Goal: Task Accomplishment & Management: Complete application form

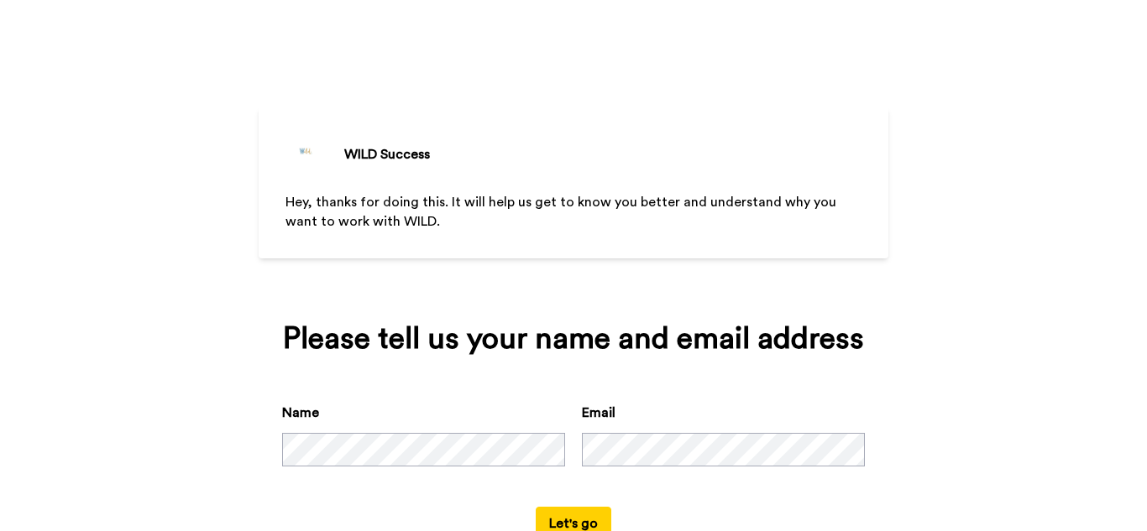
scroll to position [56, 0]
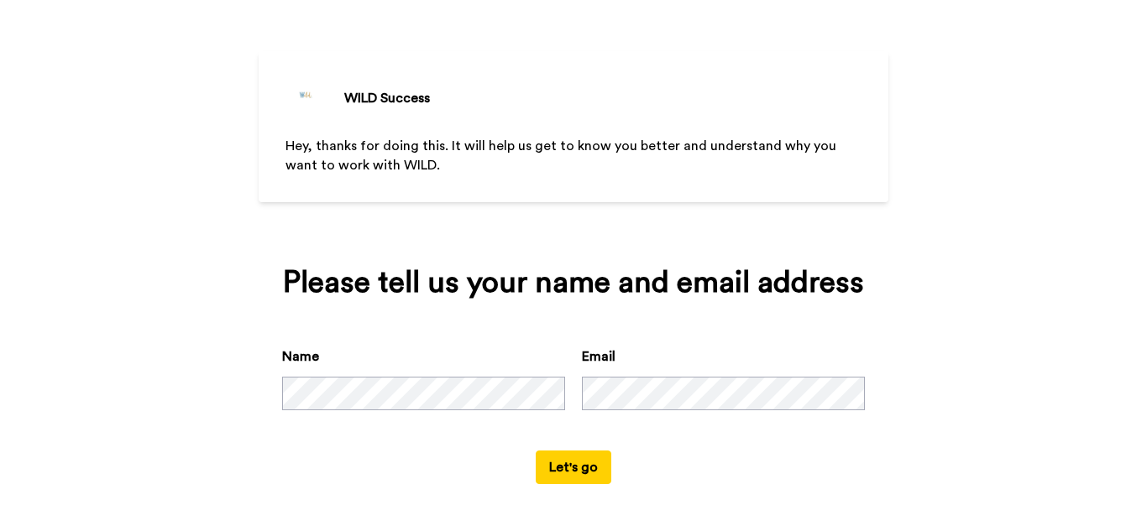
click at [560, 468] on button "Let's go" at bounding box center [574, 468] width 76 height 34
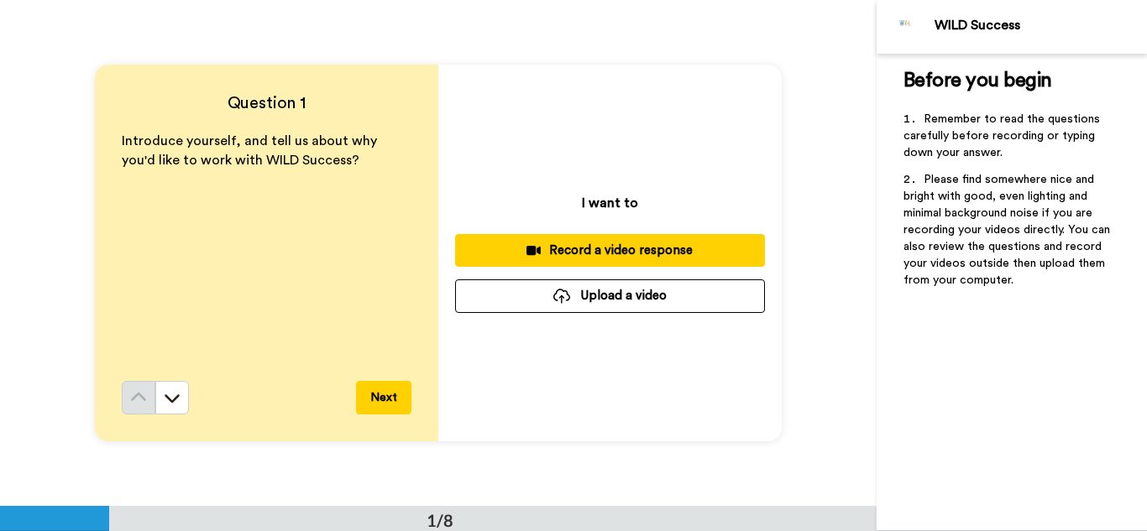
click at [623, 245] on div "Record a video response" at bounding box center [609, 251] width 283 height 18
click at [623, 246] on div "Record a video response" at bounding box center [609, 251] width 283 height 18
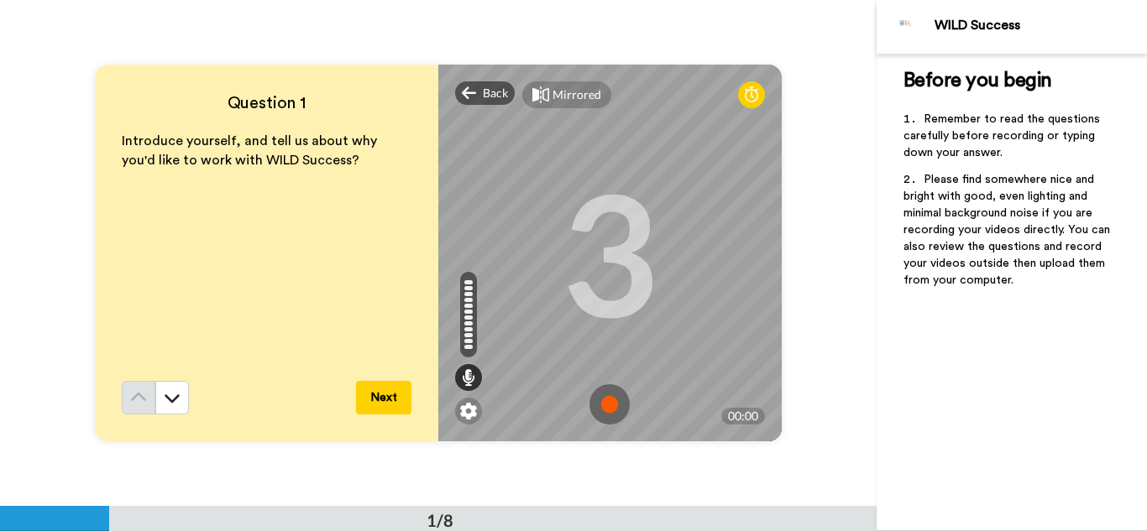
click at [604, 404] on img at bounding box center [609, 405] width 40 height 40
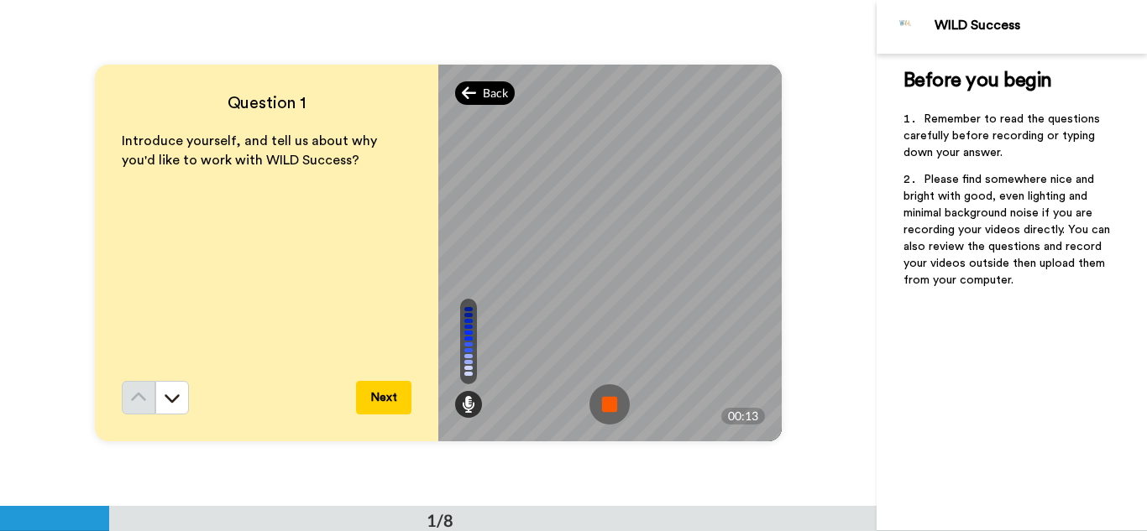
click at [483, 85] on span "Back" at bounding box center [495, 93] width 25 height 17
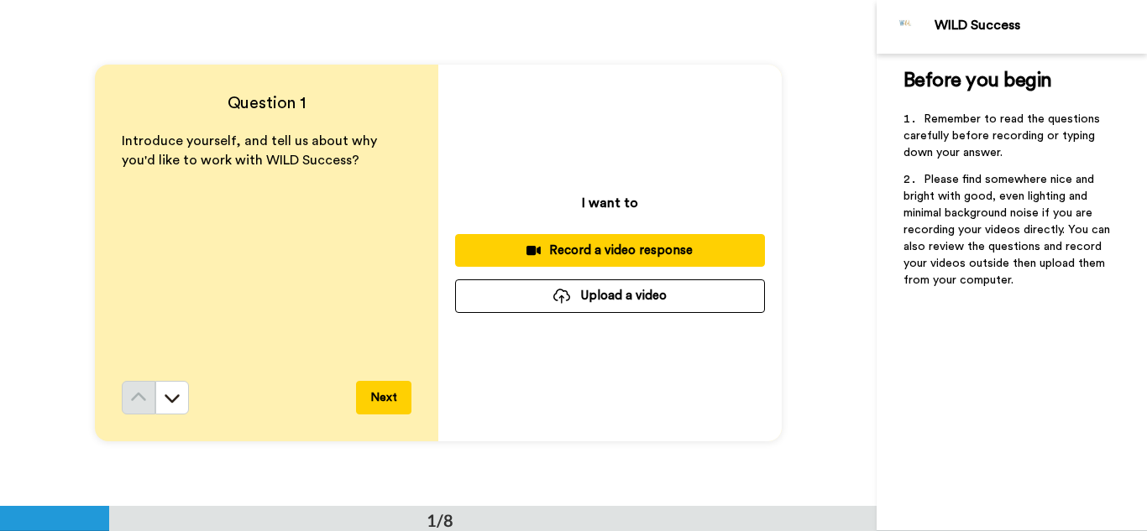
click at [551, 249] on div "Record a video response" at bounding box center [609, 251] width 283 height 18
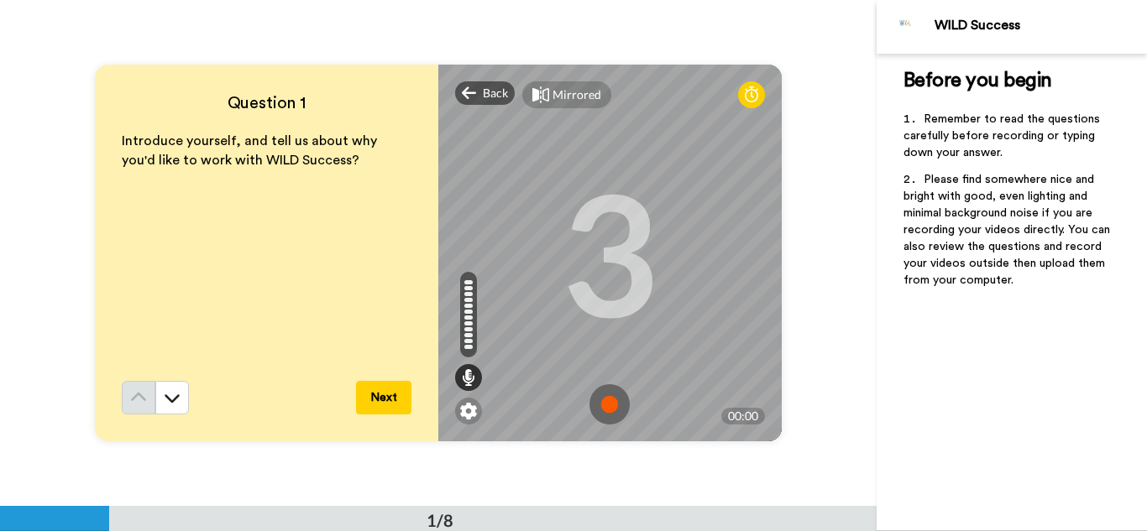
click at [604, 396] on img at bounding box center [609, 405] width 40 height 40
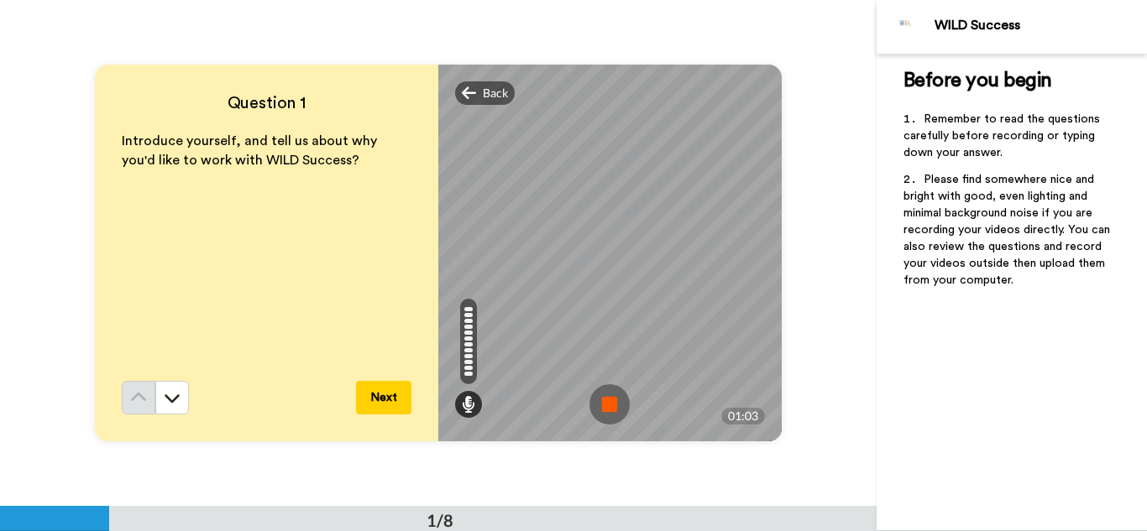
click at [611, 399] on img at bounding box center [609, 405] width 40 height 40
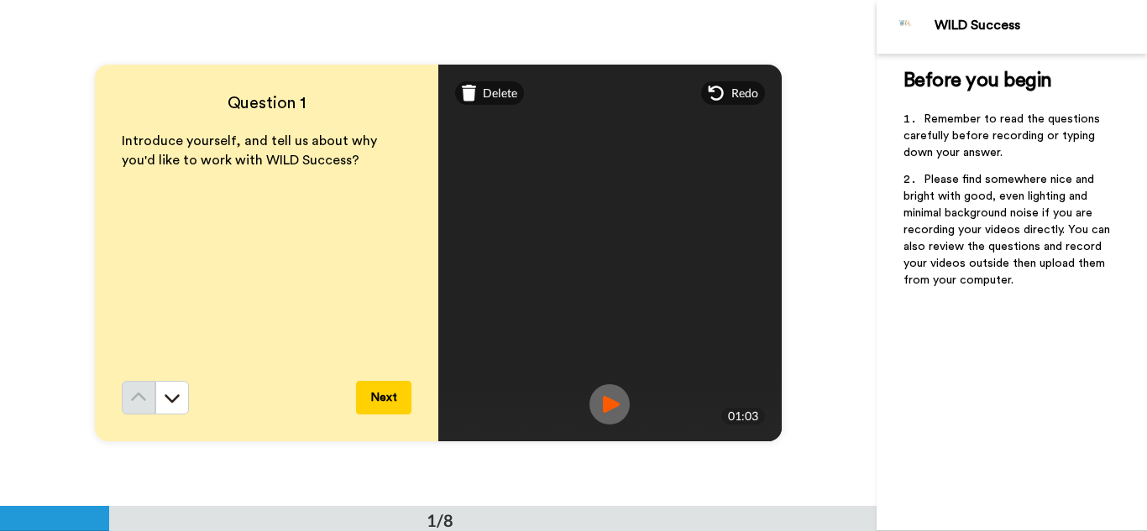
click at [600, 395] on img at bounding box center [609, 405] width 40 height 40
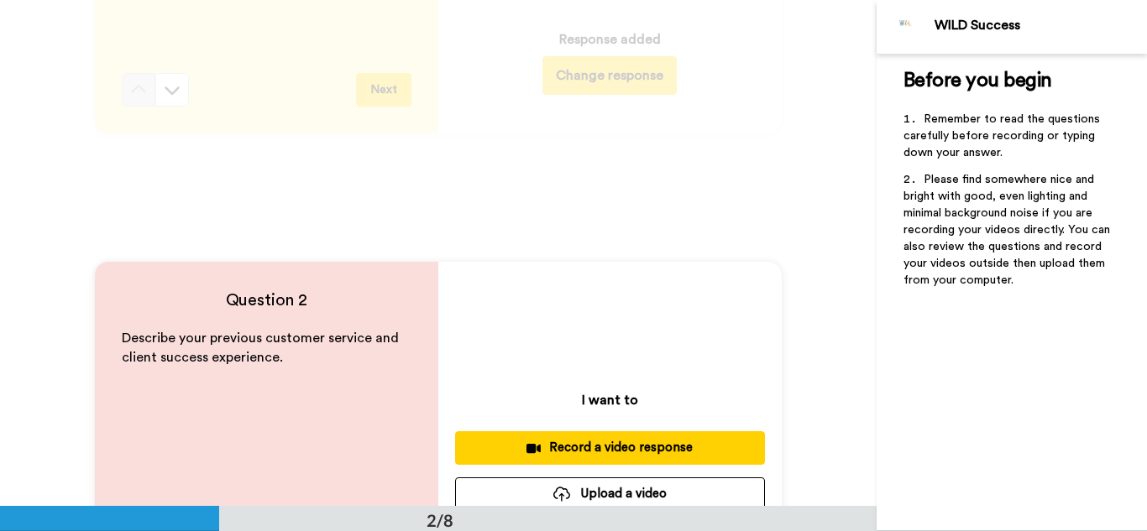
scroll to position [615, 0]
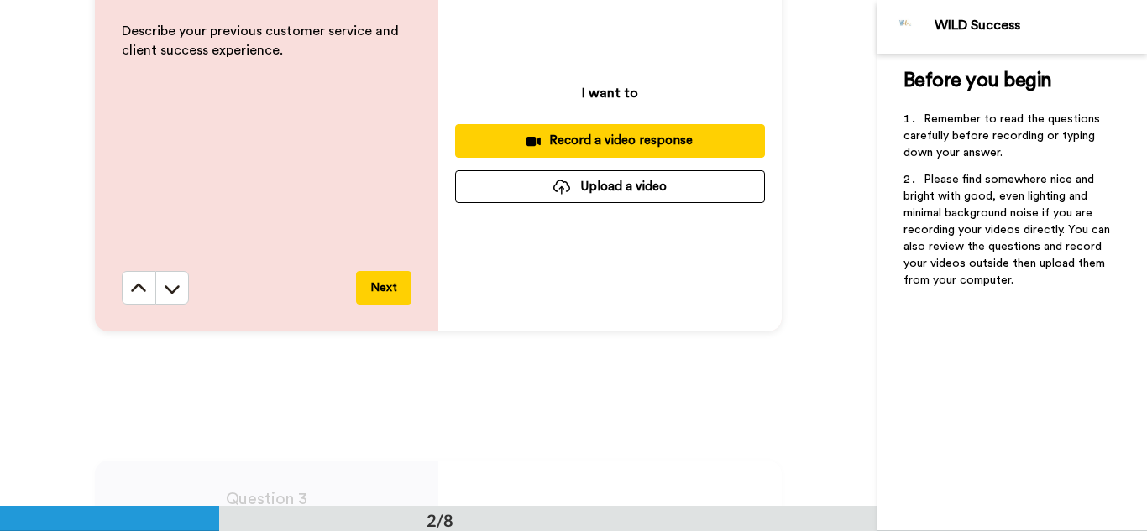
click at [592, 136] on div "Record a video response" at bounding box center [609, 141] width 283 height 18
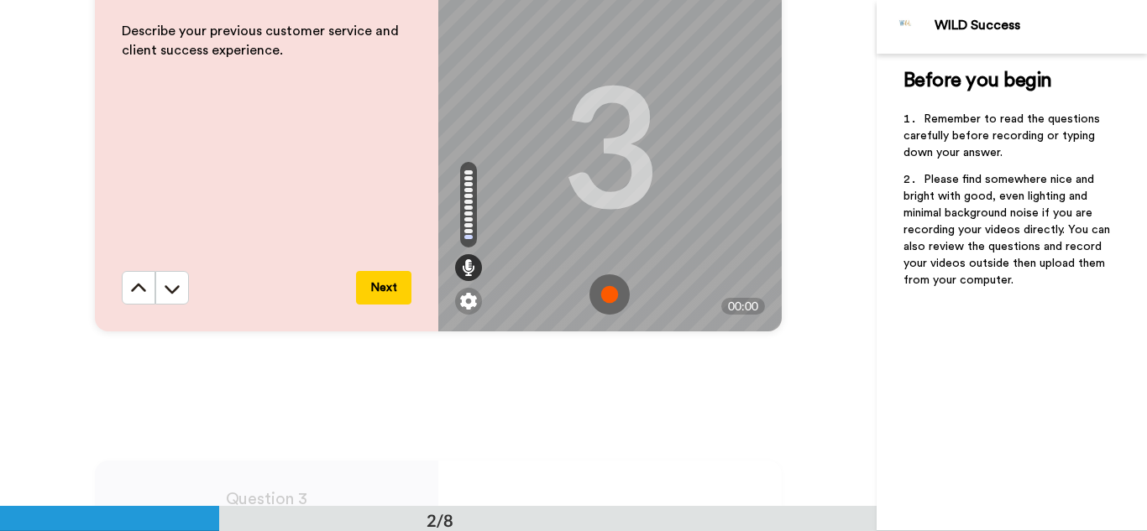
click at [613, 281] on img at bounding box center [609, 295] width 40 height 40
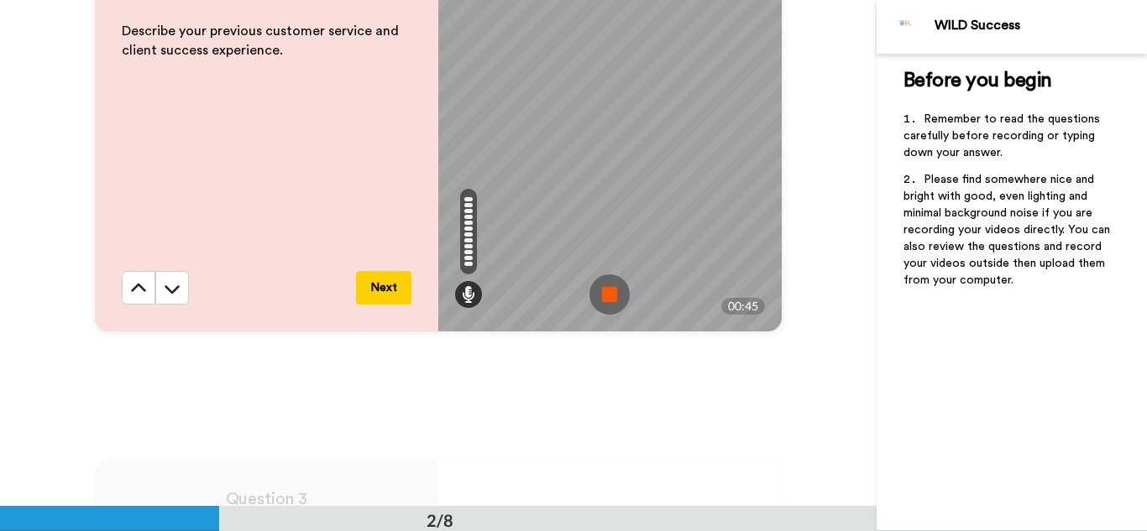
click at [610, 288] on img at bounding box center [609, 295] width 40 height 40
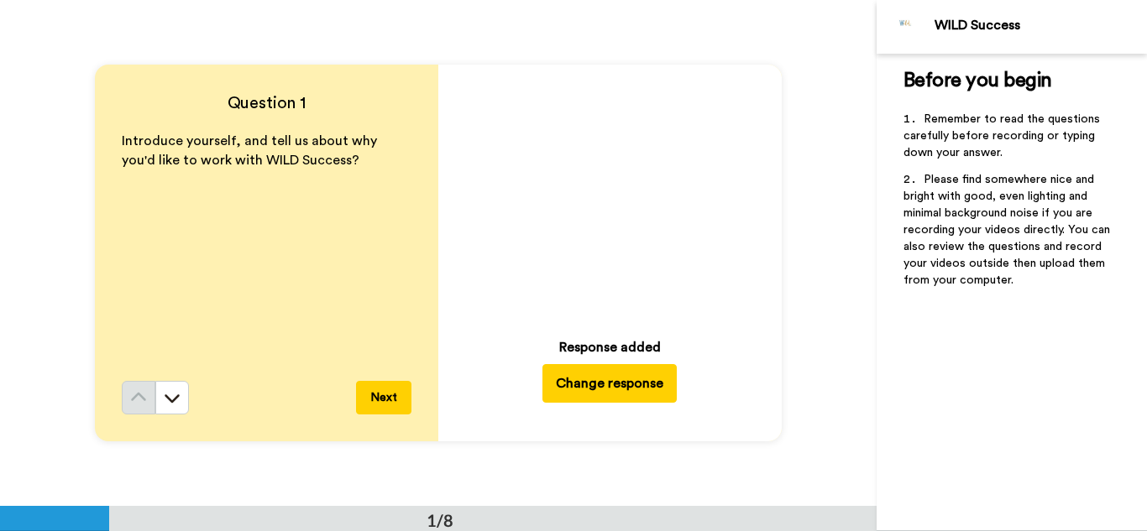
scroll to position [308, 0]
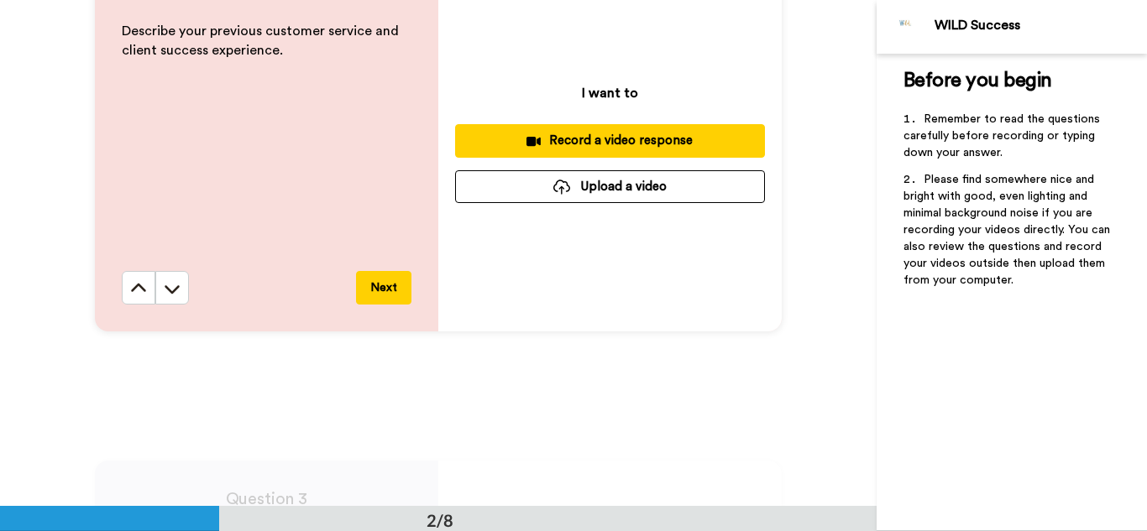
click at [612, 139] on div "Record a video response" at bounding box center [609, 141] width 283 height 18
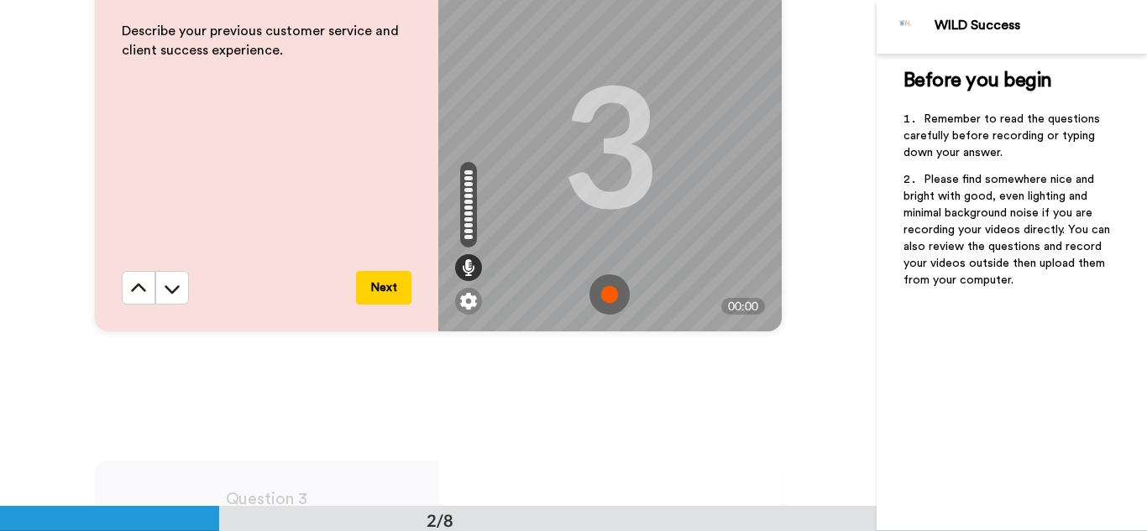
click at [610, 296] on img at bounding box center [609, 295] width 40 height 40
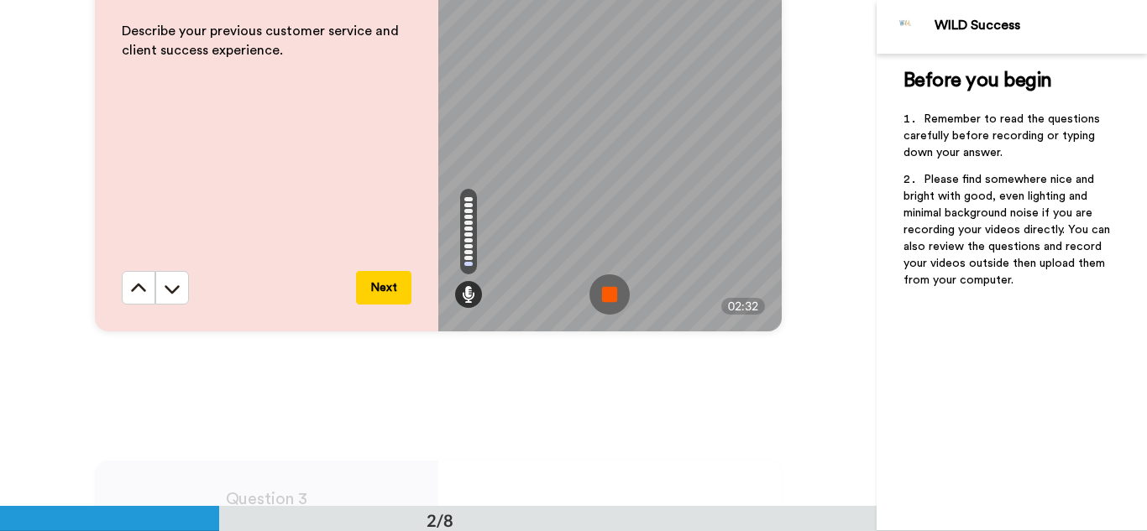
click at [596, 287] on img at bounding box center [609, 295] width 40 height 40
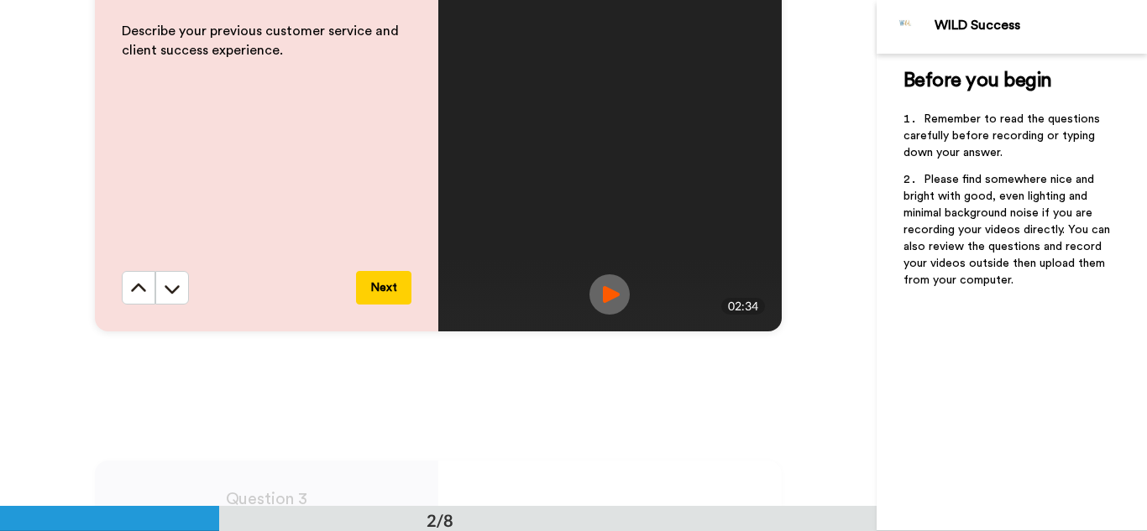
click at [604, 296] on img at bounding box center [609, 295] width 40 height 40
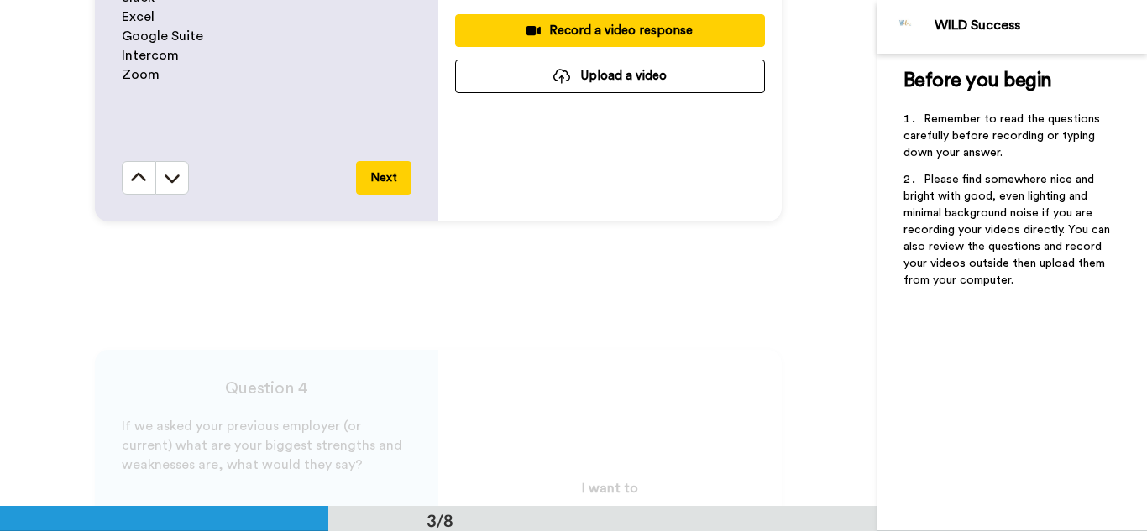
scroll to position [924, 0]
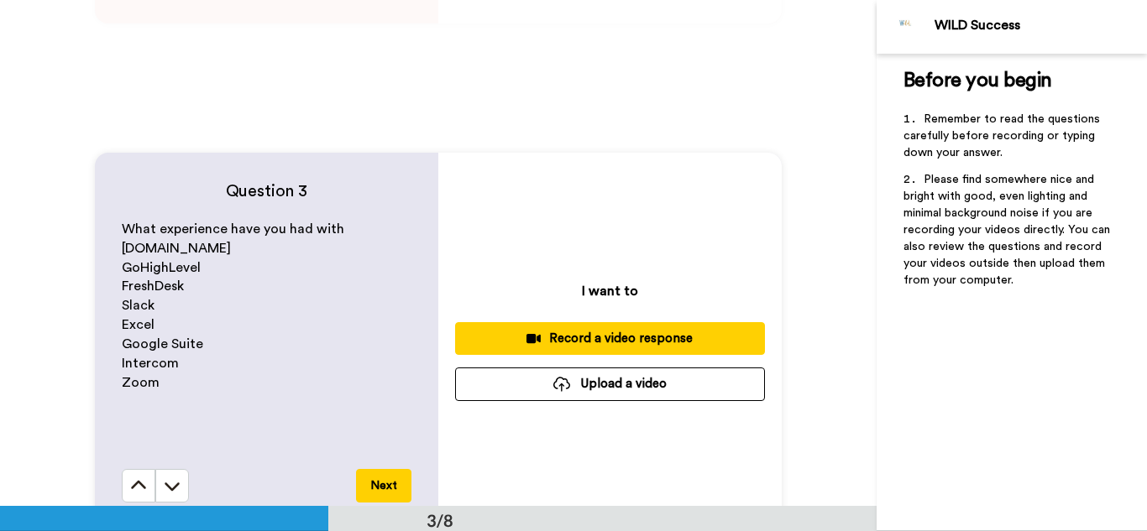
click at [625, 353] on button "Record a video response" at bounding box center [610, 338] width 310 height 33
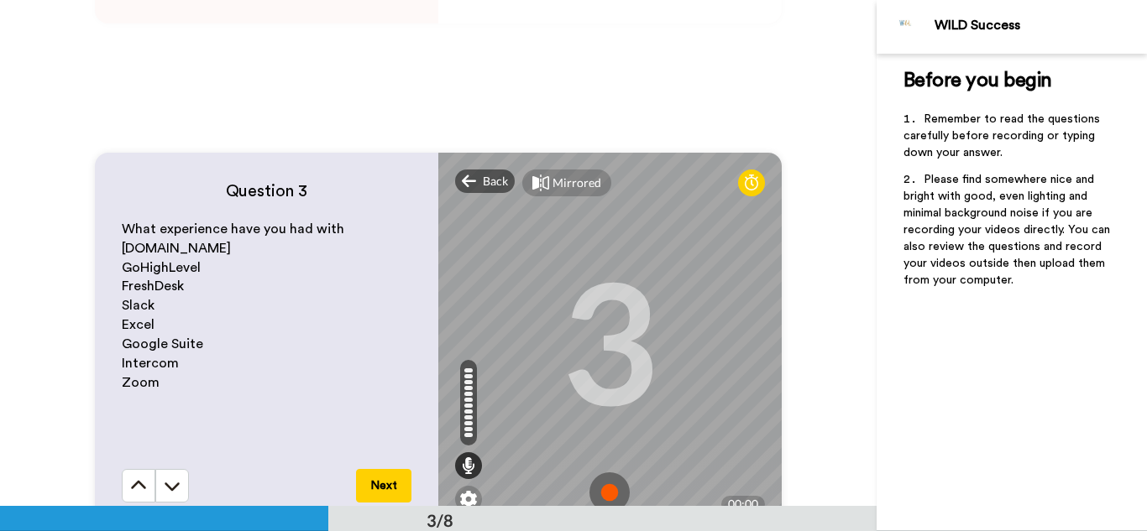
scroll to position [1232, 0]
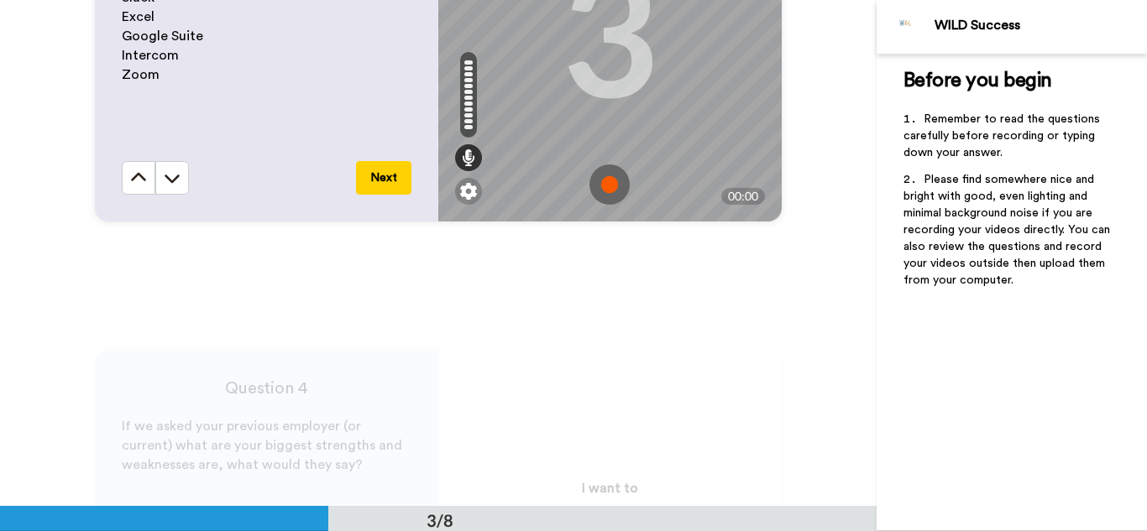
click at [877, 7] on div at bounding box center [905, 26] width 57 height 57
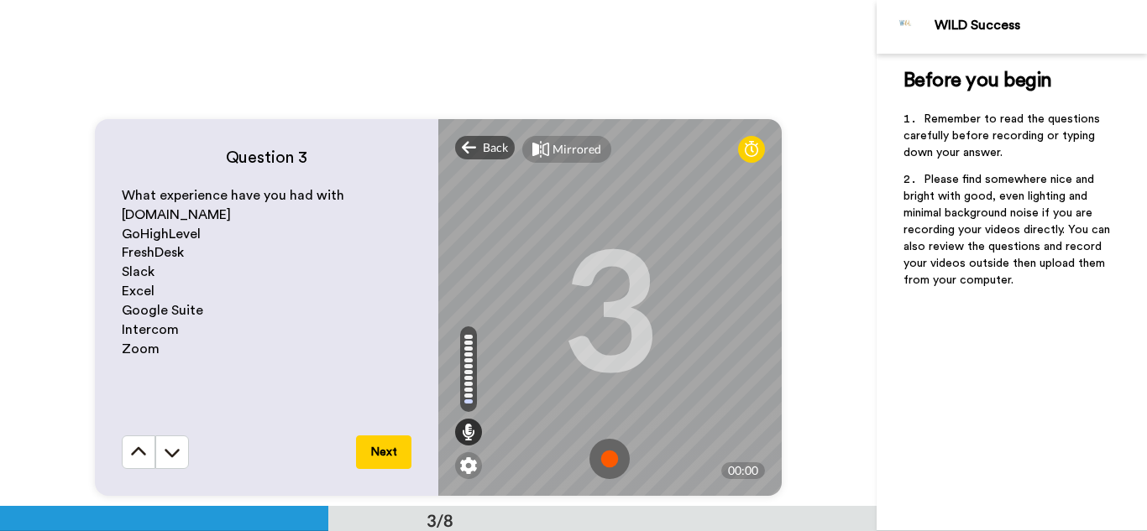
scroll to position [991, 0]
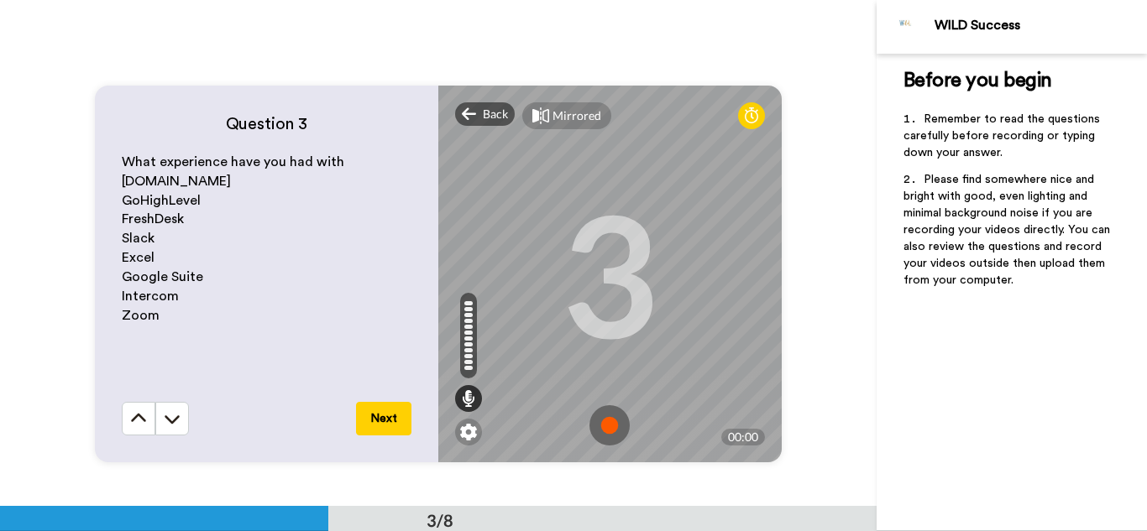
click at [606, 420] on img at bounding box center [609, 426] width 40 height 40
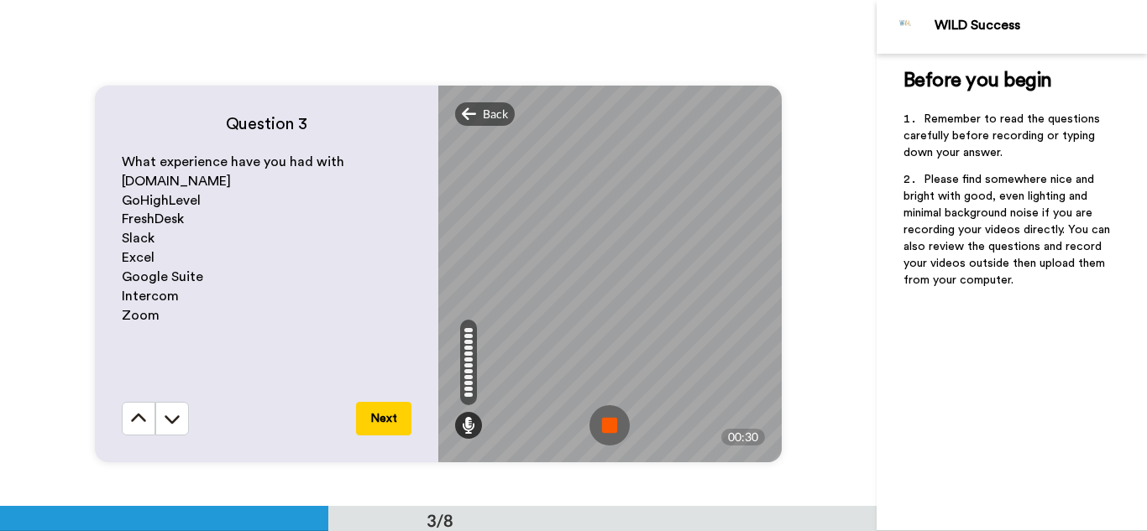
click at [615, 415] on img at bounding box center [609, 426] width 40 height 40
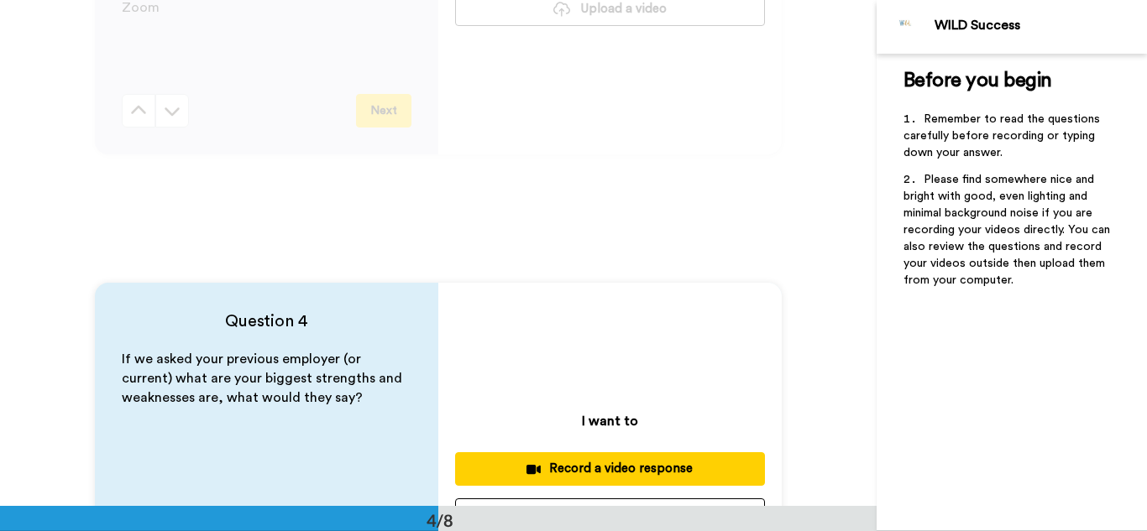
scroll to position [1606, 0]
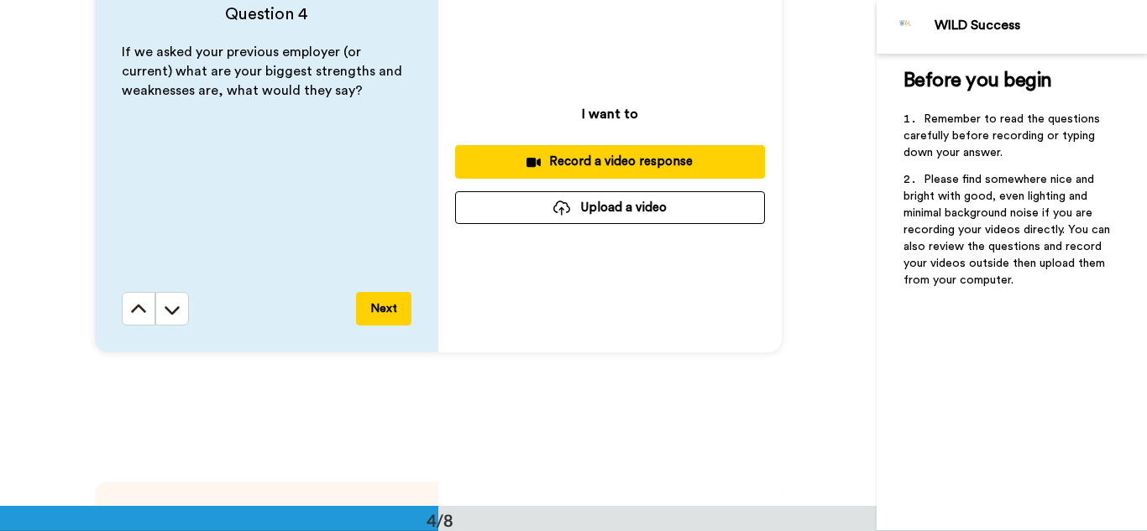
click at [633, 164] on div "Record a video response" at bounding box center [609, 162] width 283 height 18
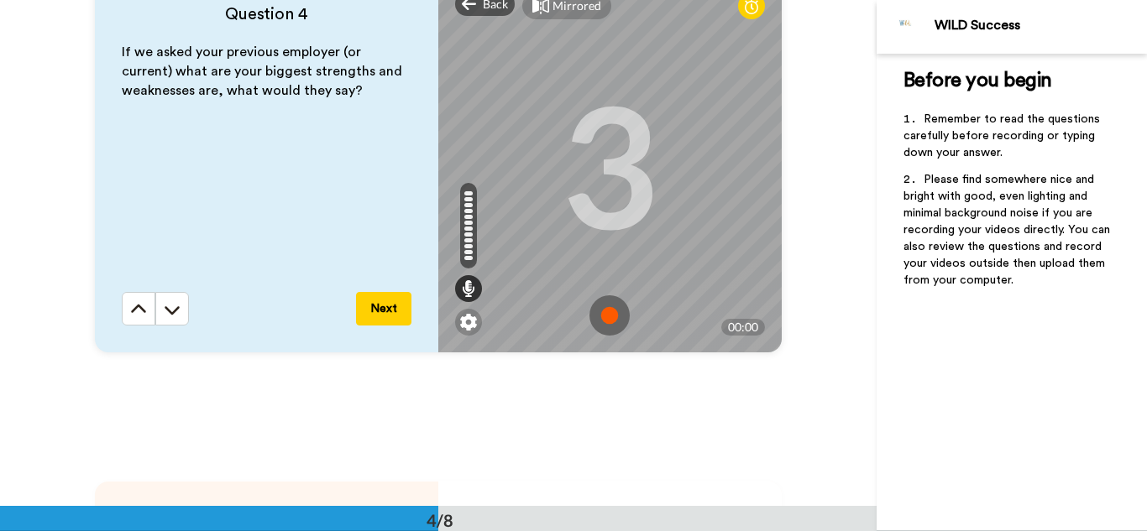
click at [604, 324] on img at bounding box center [609, 316] width 40 height 40
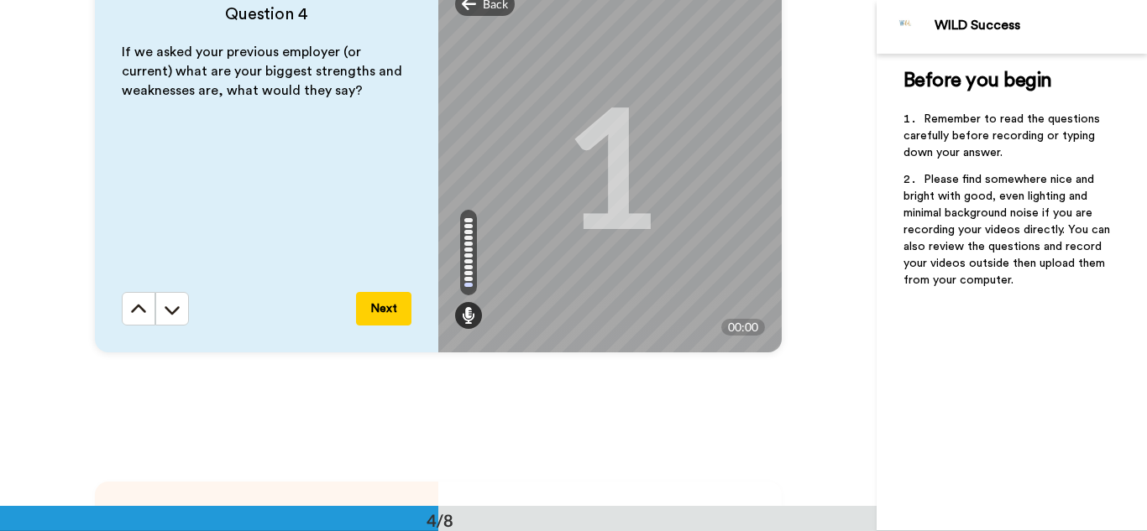
scroll to position [1573, 0]
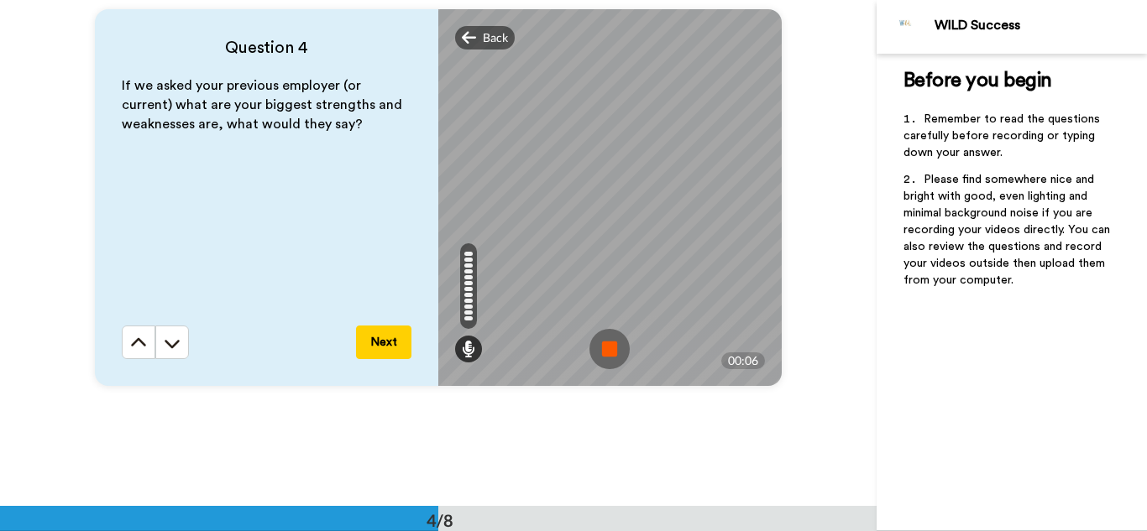
click at [603, 353] on img at bounding box center [609, 349] width 40 height 40
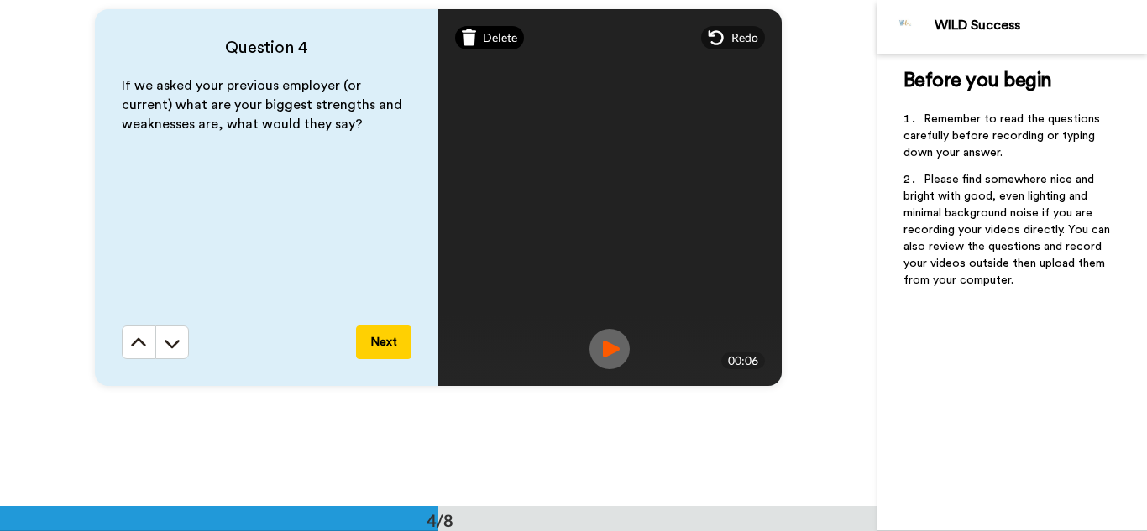
click at [479, 29] on div "Delete" at bounding box center [490, 38] width 70 height 24
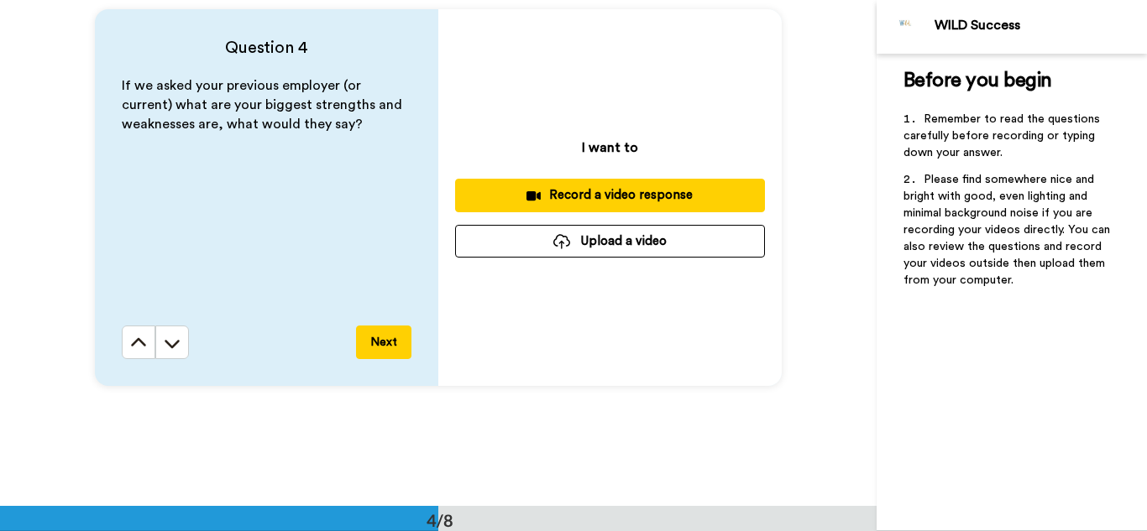
click at [597, 197] on div "Record a video response" at bounding box center [609, 195] width 283 height 18
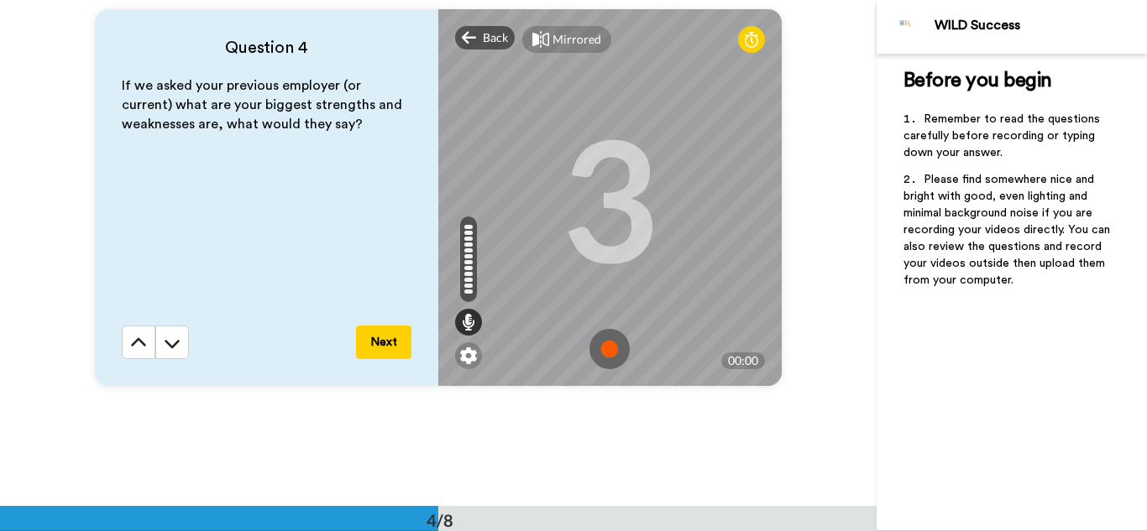
click at [611, 342] on img at bounding box center [609, 349] width 40 height 40
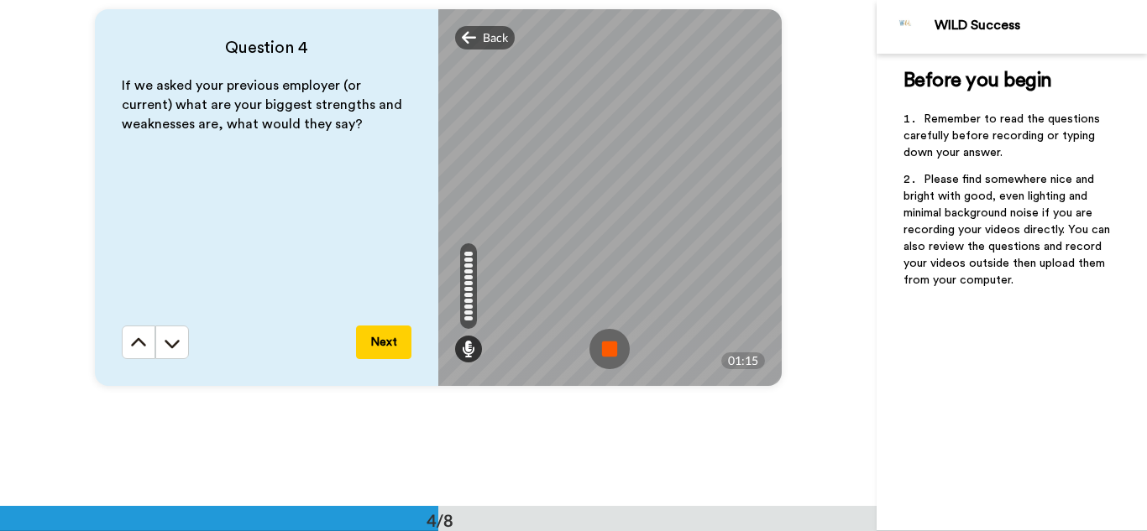
click at [604, 349] on img at bounding box center [609, 349] width 40 height 40
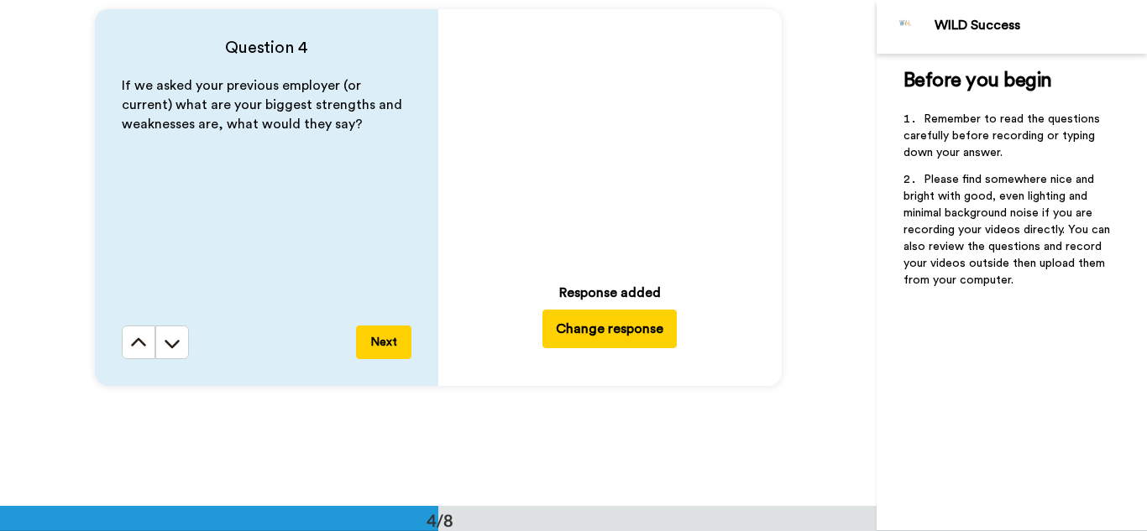
click at [613, 134] on icon at bounding box center [610, 140] width 44 height 44
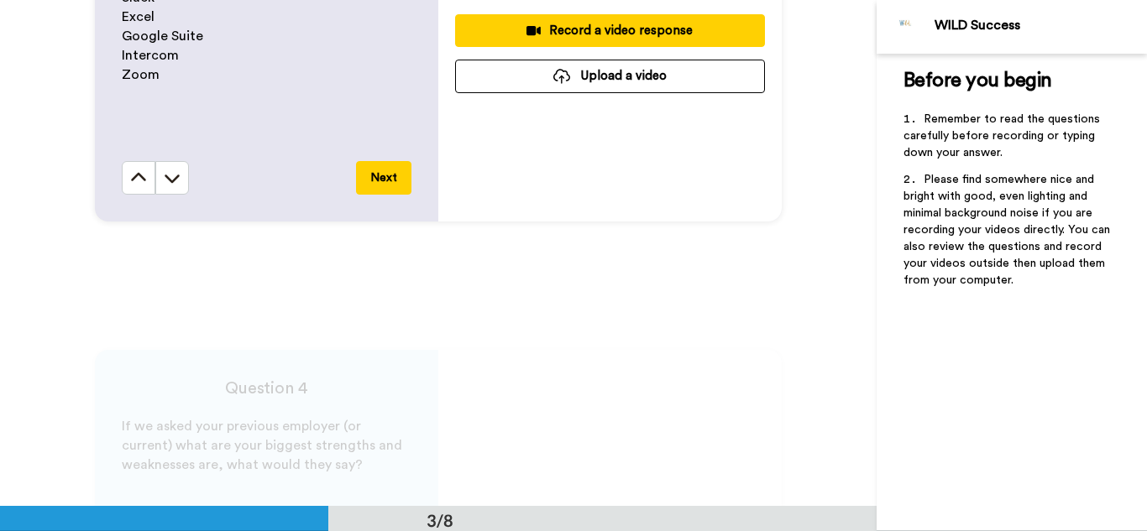
scroll to position [924, 0]
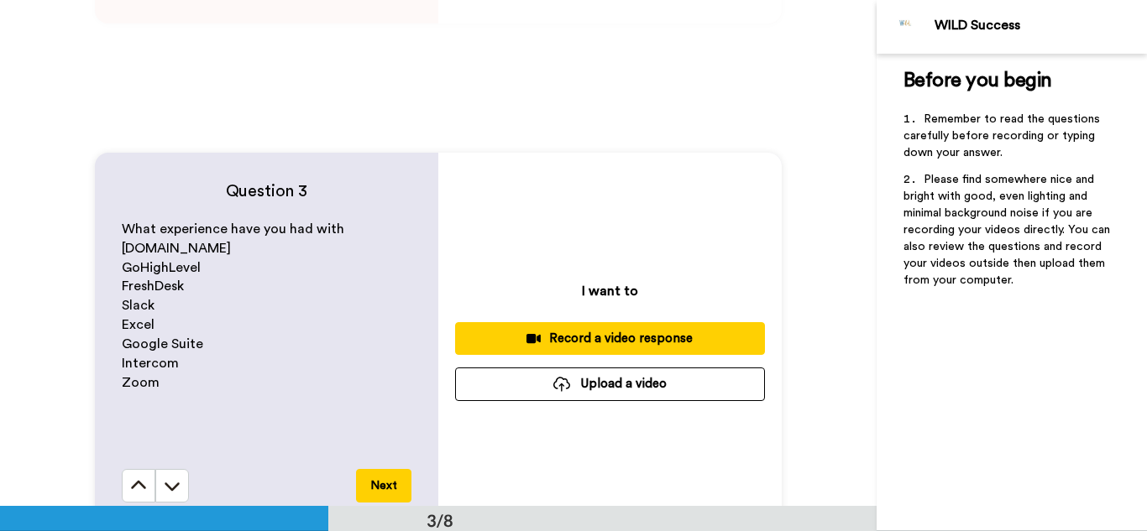
click at [618, 341] on div "Record a video response" at bounding box center [609, 339] width 283 height 18
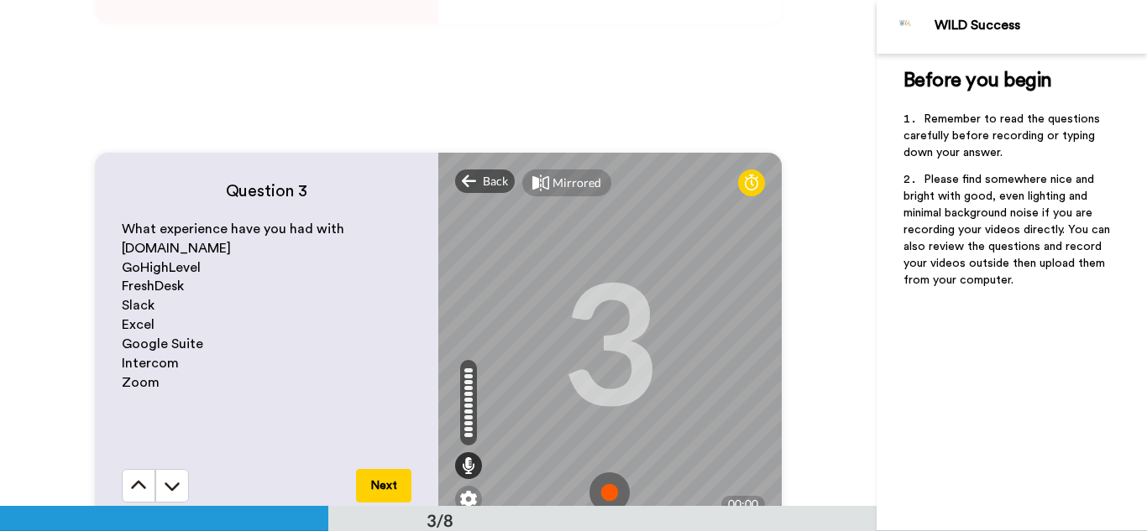
scroll to position [1232, 0]
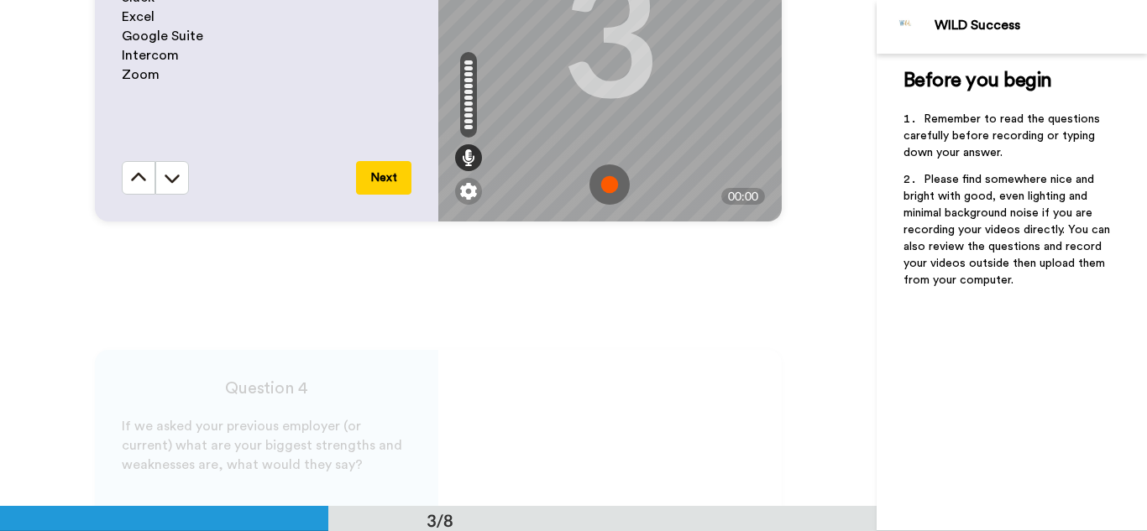
click at [618, 190] on img at bounding box center [609, 185] width 40 height 40
click at [604, 181] on img at bounding box center [609, 185] width 40 height 40
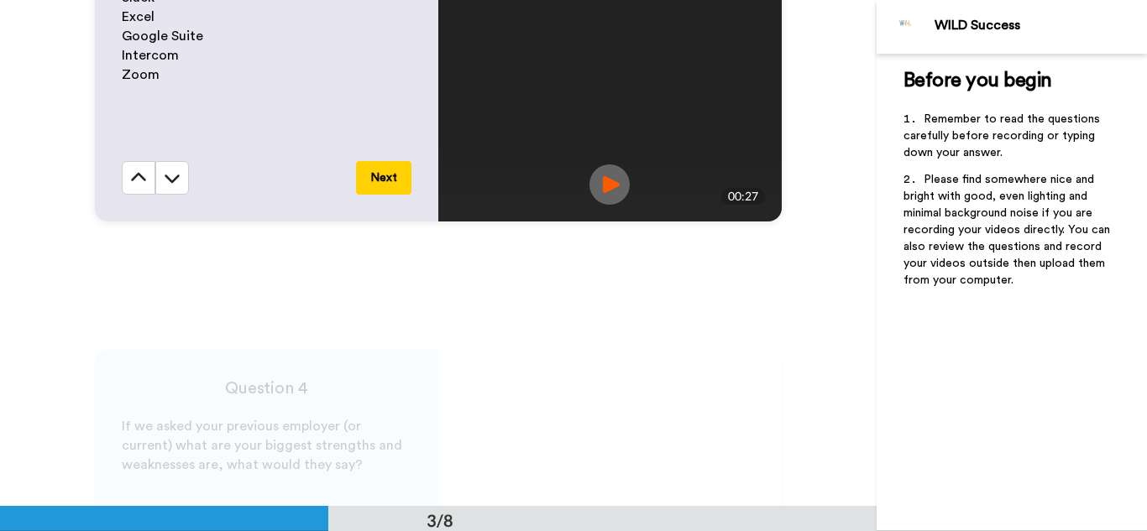
click at [608, 175] on img at bounding box center [609, 185] width 40 height 40
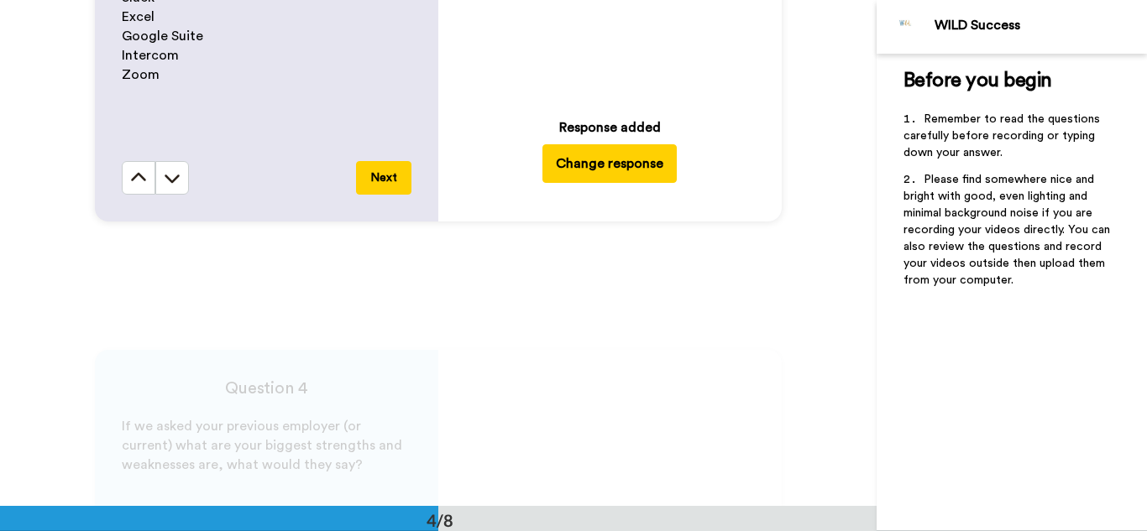
scroll to position [1539, 0]
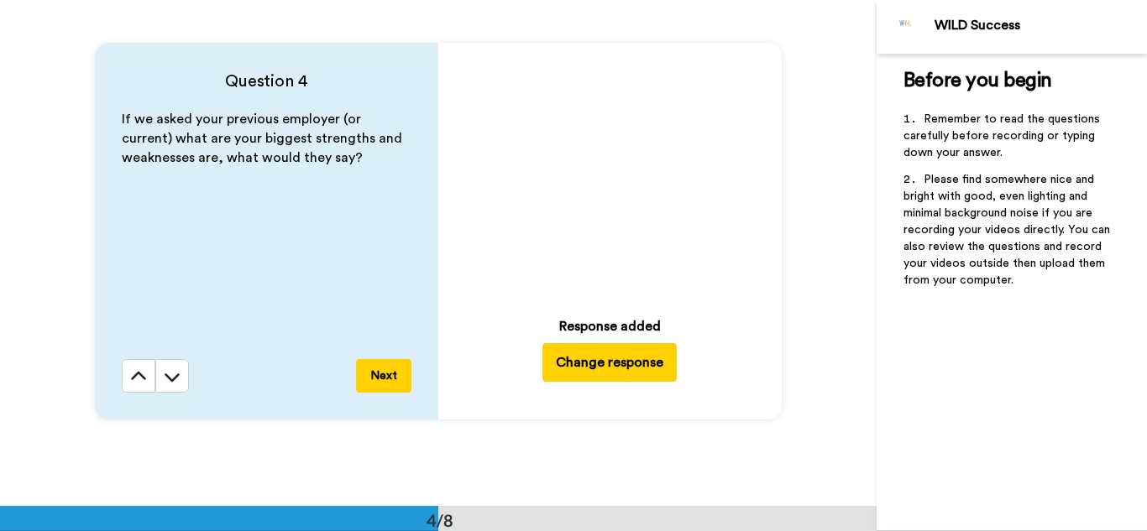
click at [618, 357] on button "Change response" at bounding box center [609, 362] width 134 height 39
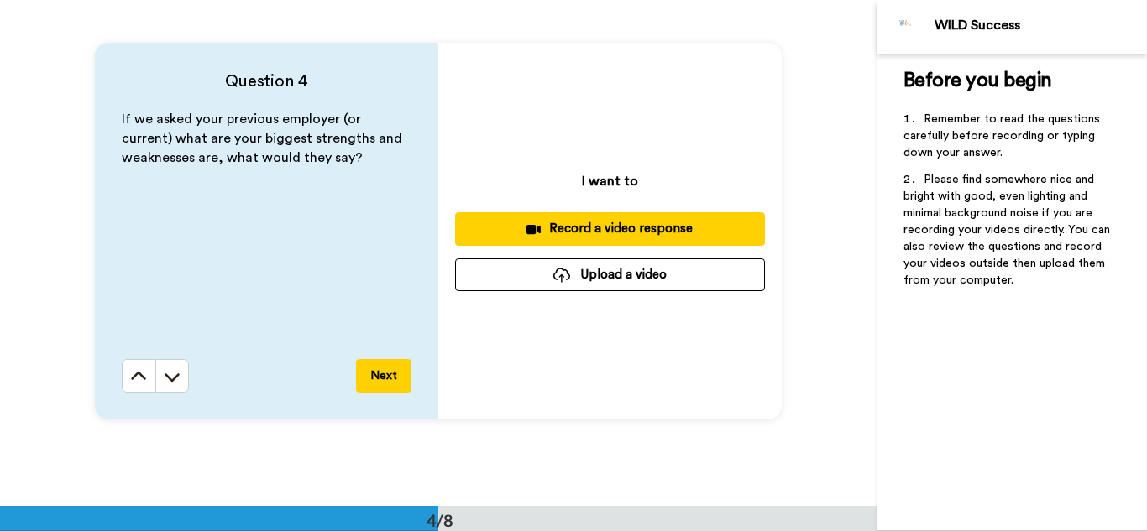
click at [642, 234] on div "Record a video response" at bounding box center [609, 229] width 283 height 18
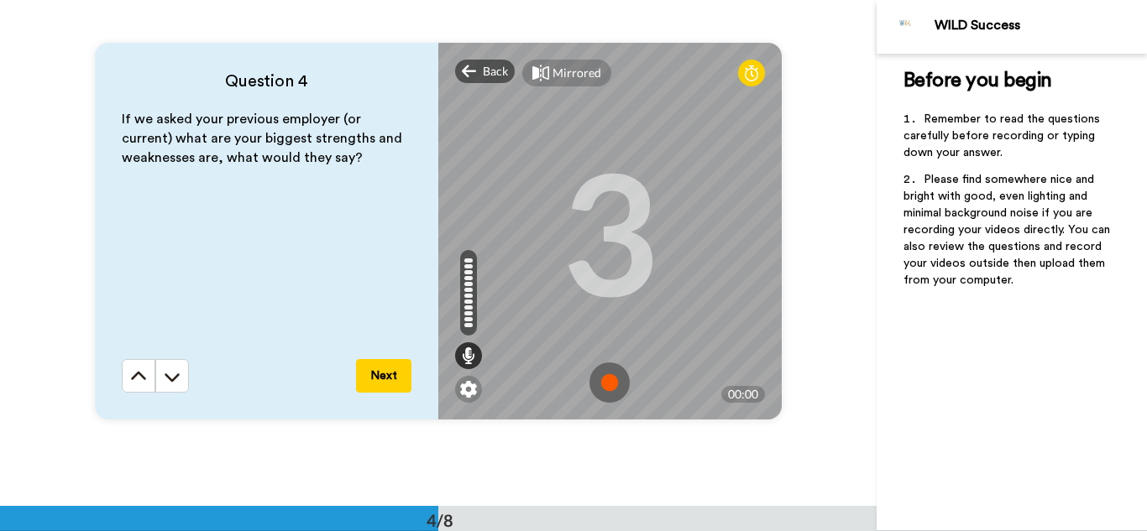
click at [609, 373] on img at bounding box center [609, 383] width 40 height 40
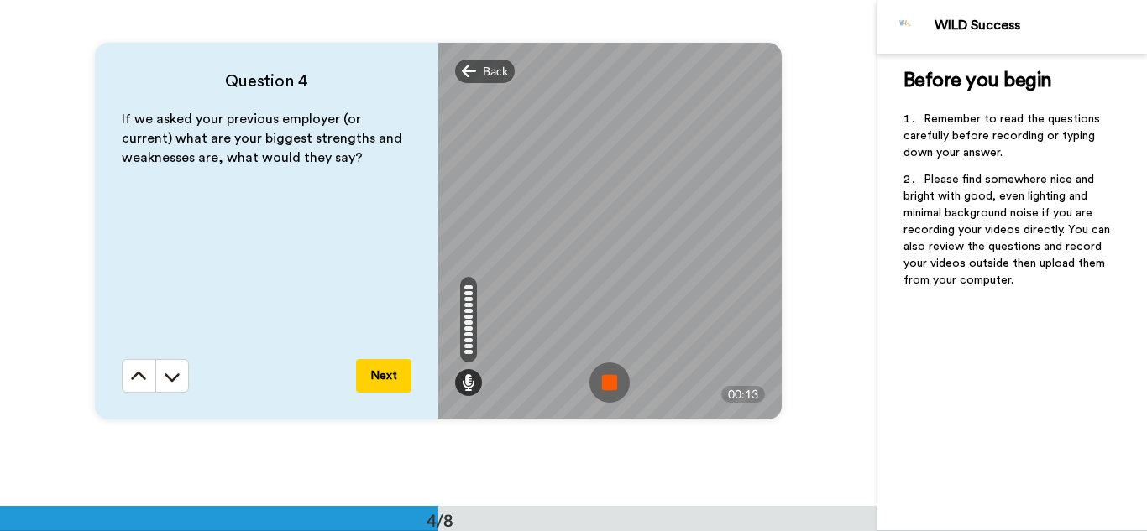
click at [601, 376] on img at bounding box center [609, 383] width 40 height 40
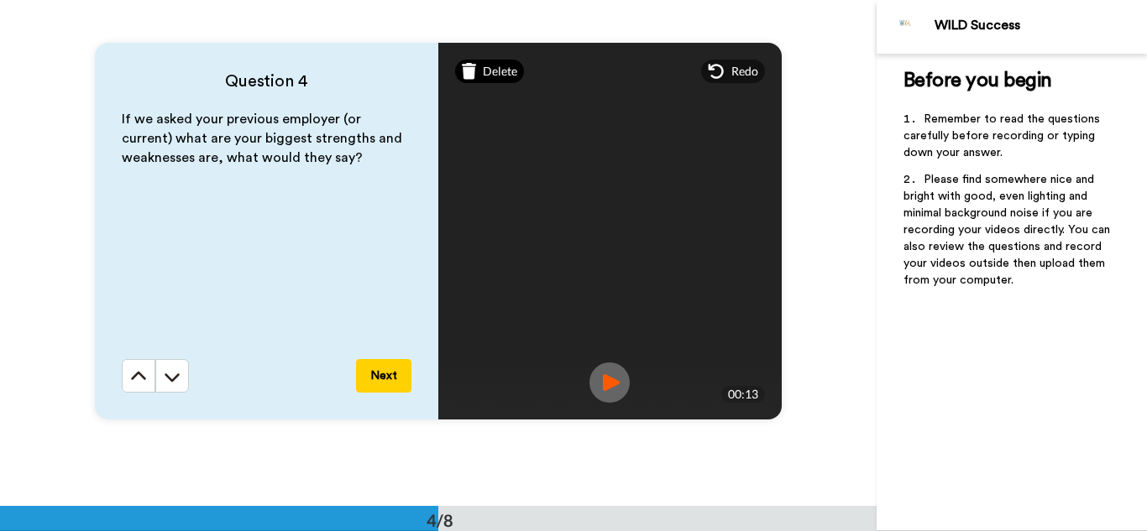
click at [493, 66] on span "Delete" at bounding box center [500, 71] width 34 height 17
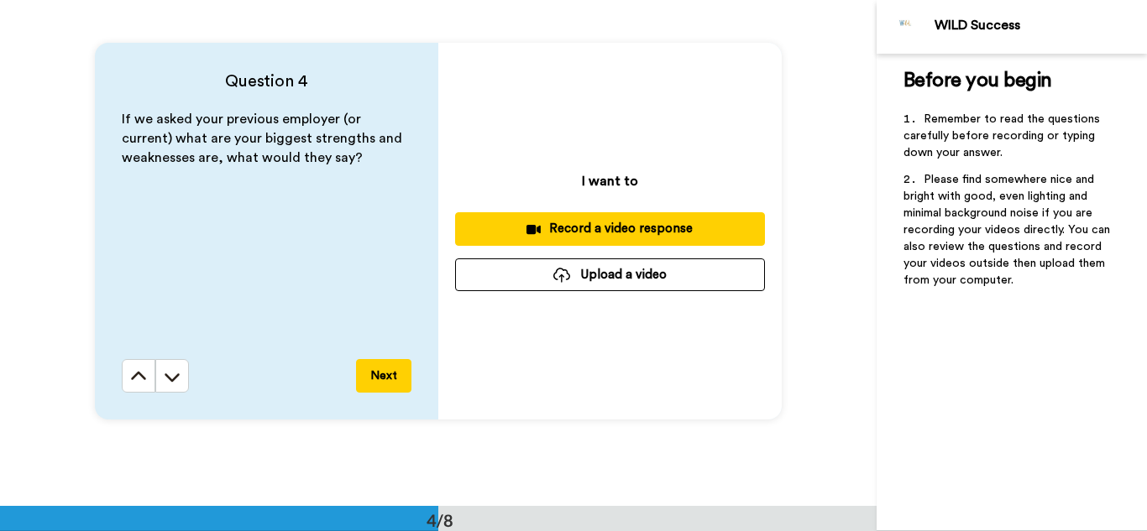
click at [612, 223] on div "Record a video response" at bounding box center [609, 229] width 283 height 18
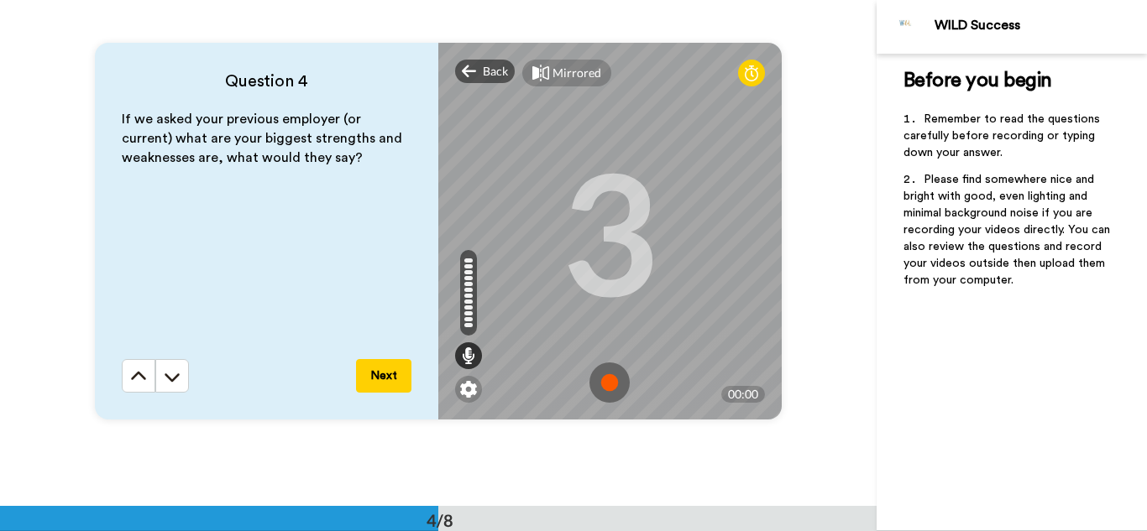
click at [609, 371] on img at bounding box center [609, 383] width 40 height 40
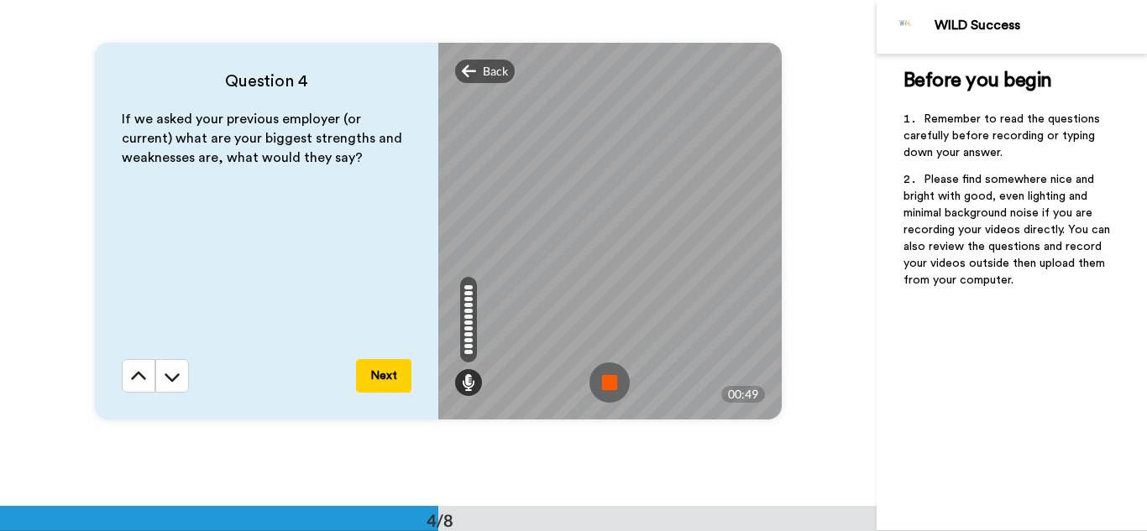
click at [604, 373] on img at bounding box center [609, 383] width 40 height 40
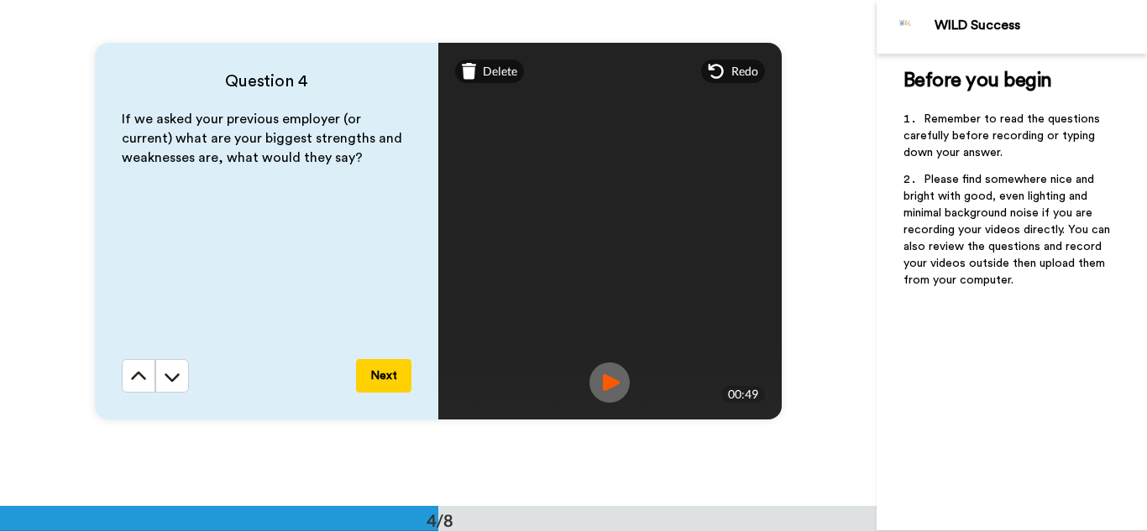
click at [605, 381] on img at bounding box center [609, 383] width 40 height 40
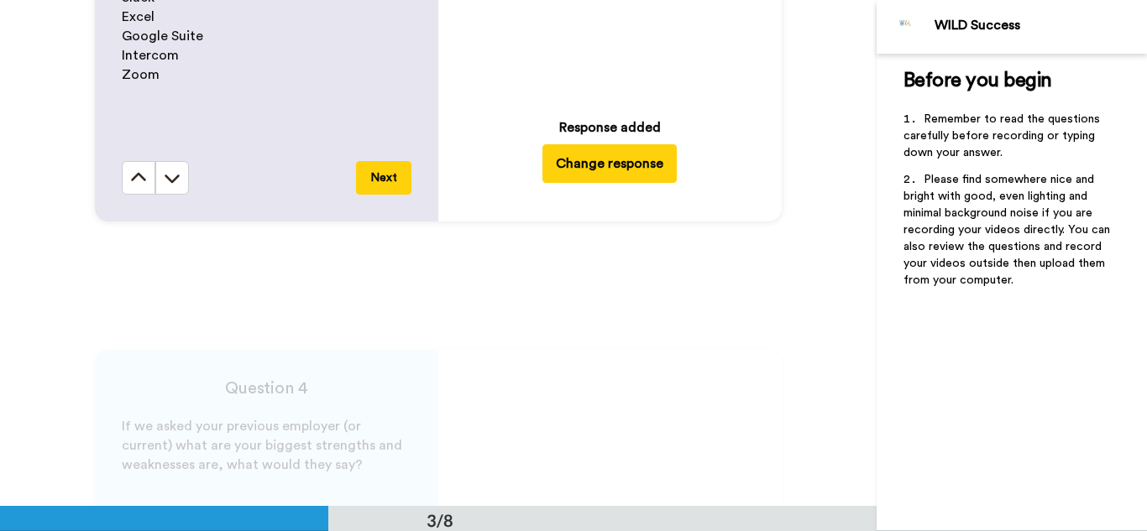
scroll to position [924, 0]
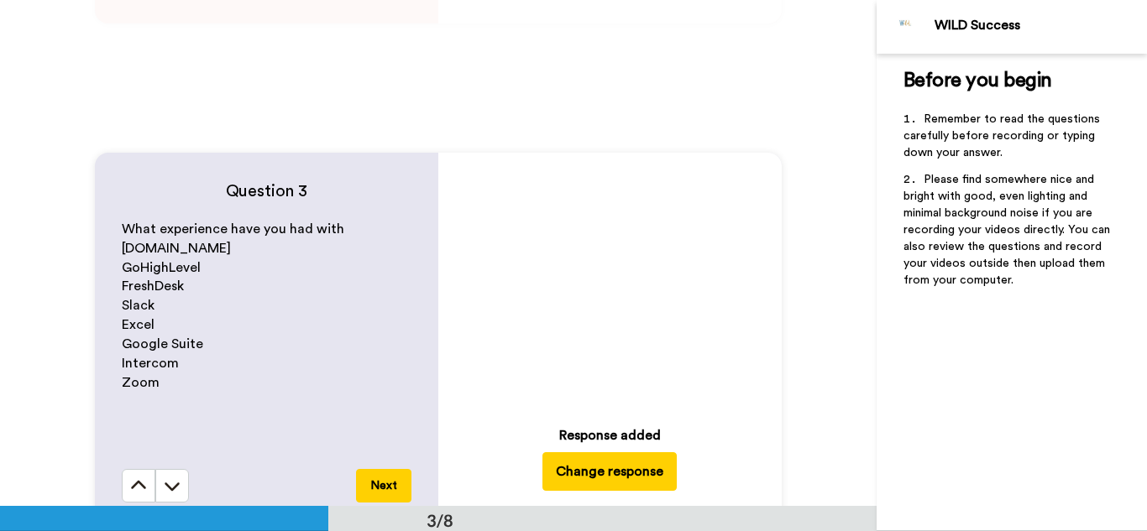
click at [610, 282] on icon "Play/Pause" at bounding box center [610, 284] width 44 height 80
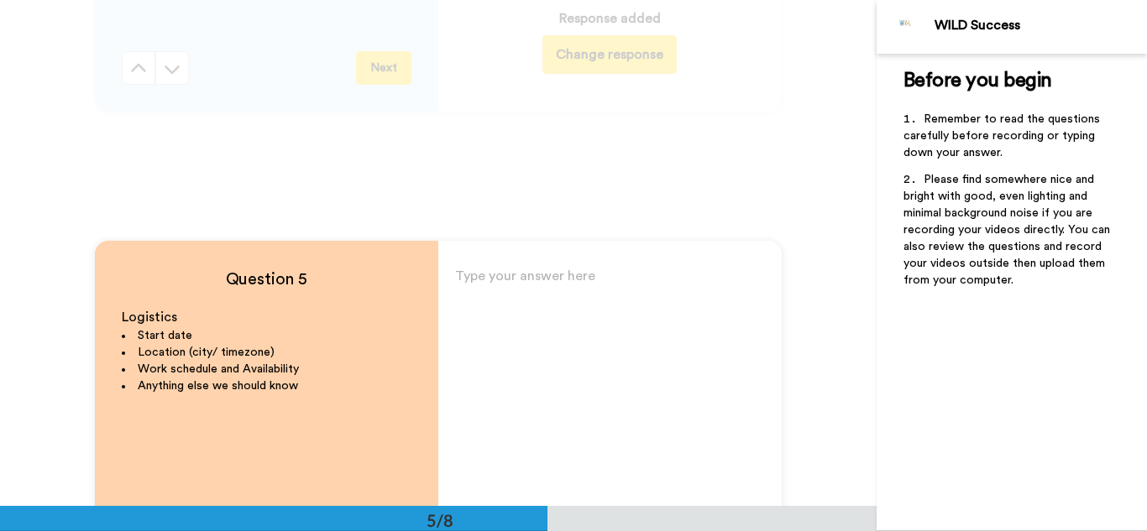
scroll to position [2155, 0]
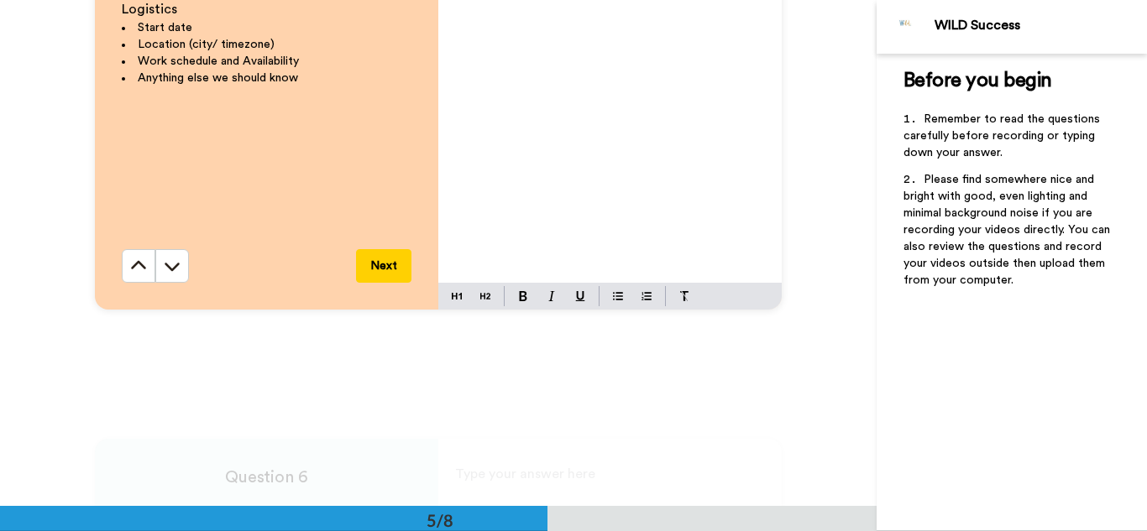
click at [374, 263] on button "Next" at bounding box center [383, 266] width 55 height 34
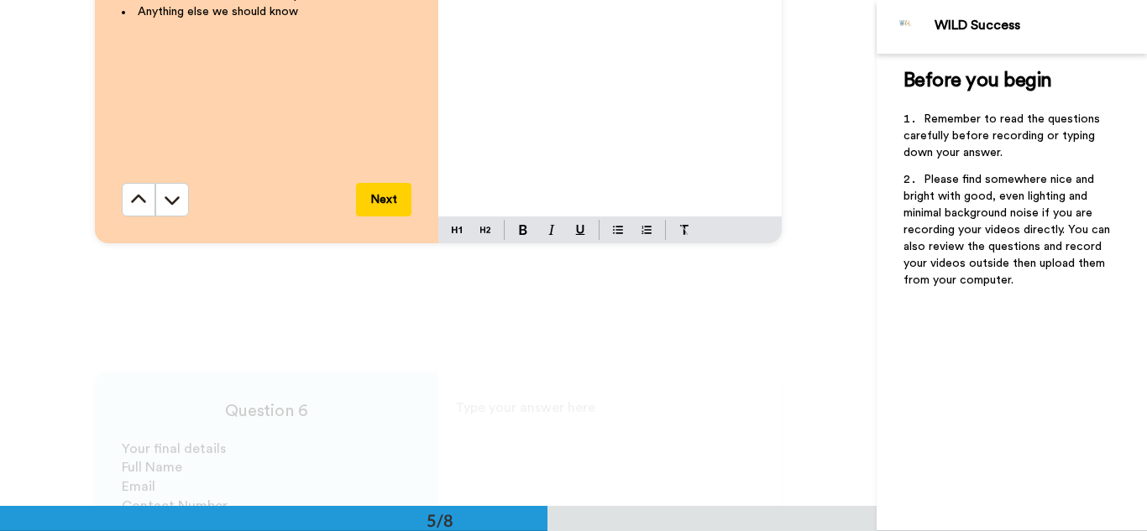
scroll to position [1913, 0]
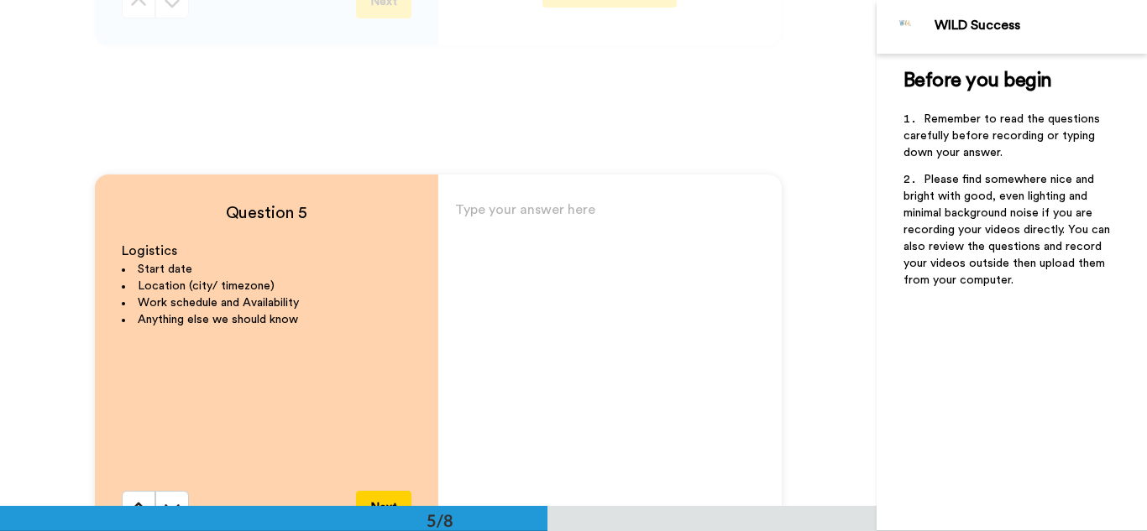
click at [552, 215] on p "Type your answer here ﻿" at bounding box center [610, 217] width 310 height 24
drag, startPoint x: 560, startPoint y: 205, endPoint x: 552, endPoint y: 218, distance: 15.4
click at [552, 218] on span "I can start immediatley" at bounding box center [527, 216] width 144 height 13
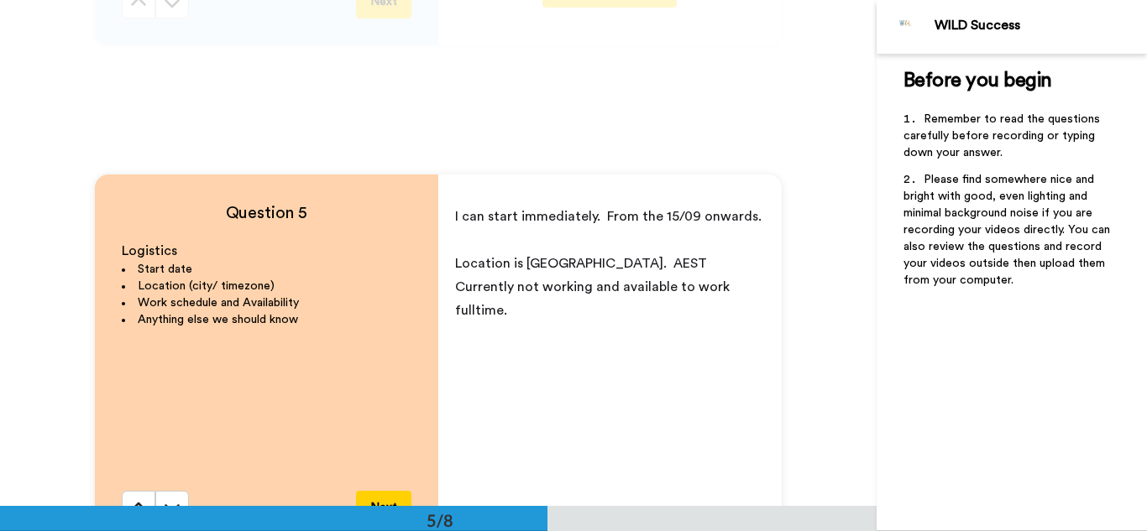
click at [517, 265] on span "Location is [GEOGRAPHIC_DATA]. AEST" at bounding box center [581, 263] width 252 height 13
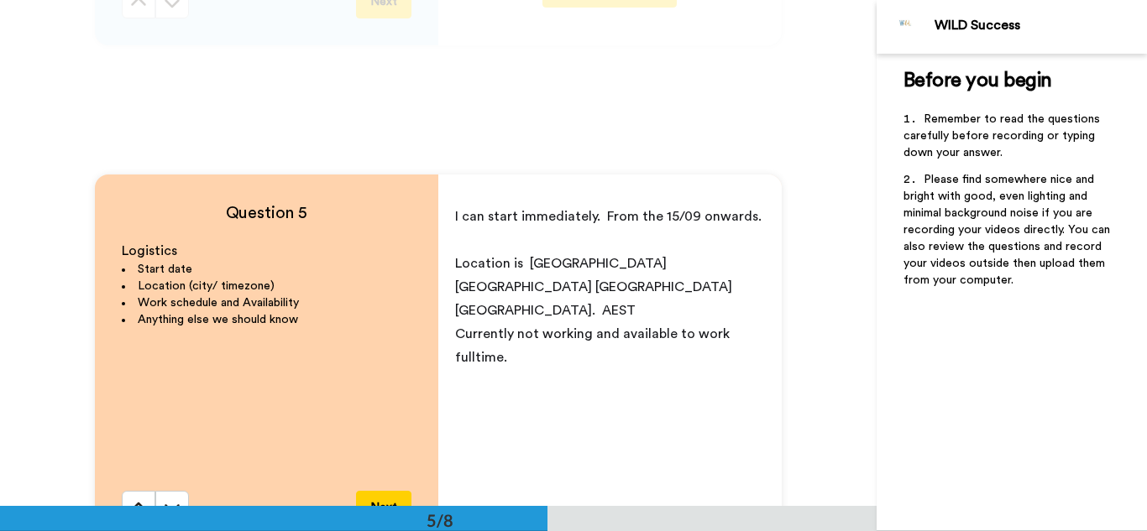
click at [730, 262] on p "Location is [GEOGRAPHIC_DATA] [GEOGRAPHIC_DATA] [GEOGRAPHIC_DATA] [GEOGRAPHIC_D…" at bounding box center [610, 287] width 310 height 71
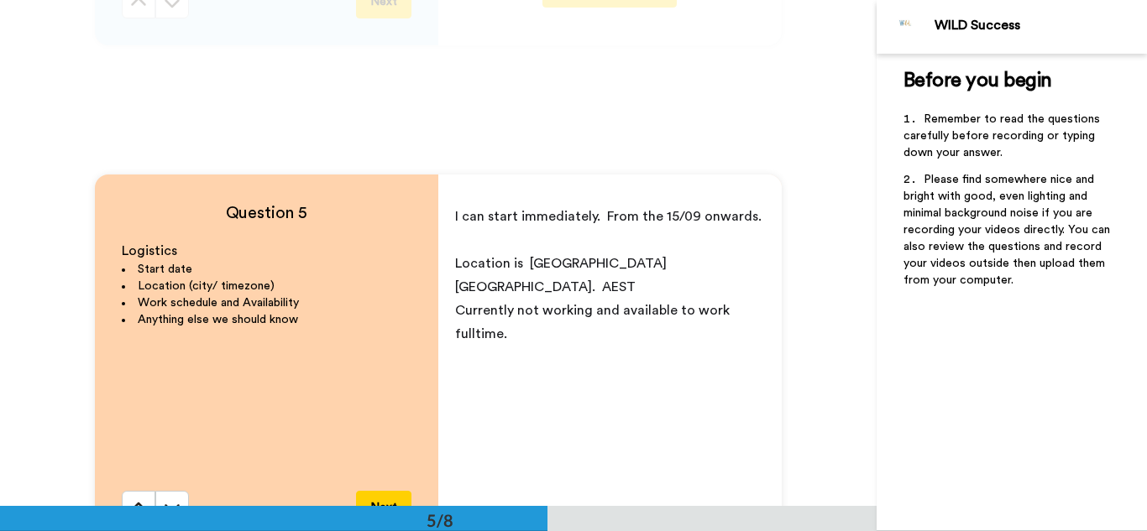
click at [542, 313] on p "Currently not working and available to work fulltime." at bounding box center [610, 322] width 310 height 47
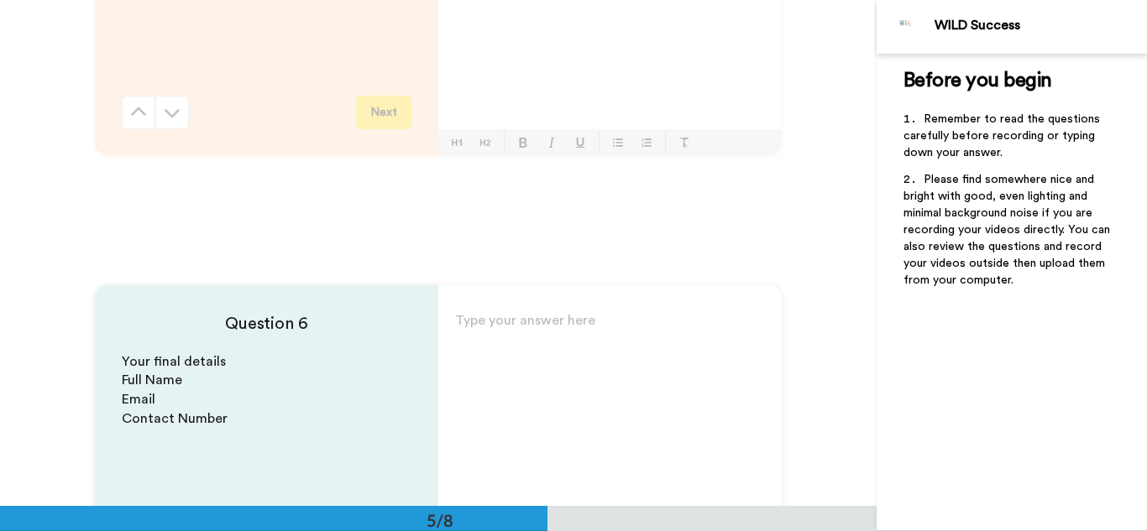
scroll to position [2002, 0]
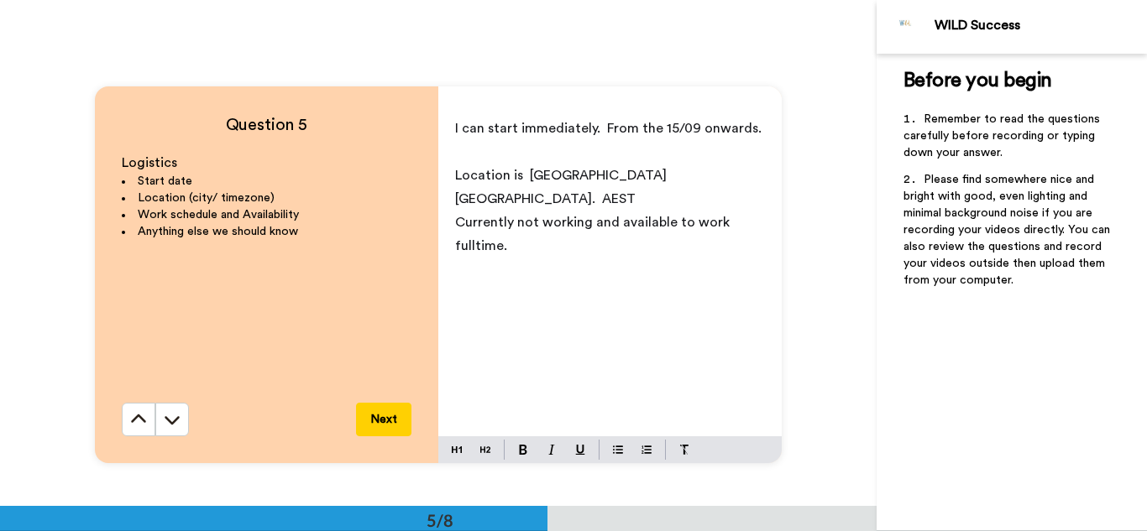
click at [543, 228] on p "Currently not working and available to work fulltime." at bounding box center [610, 234] width 310 height 47
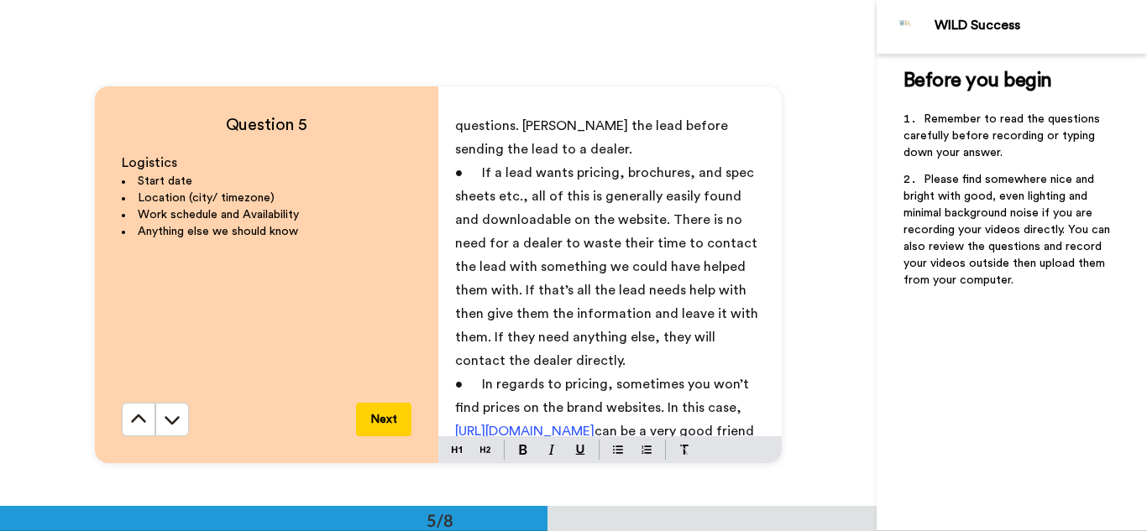
scroll to position [0, 0]
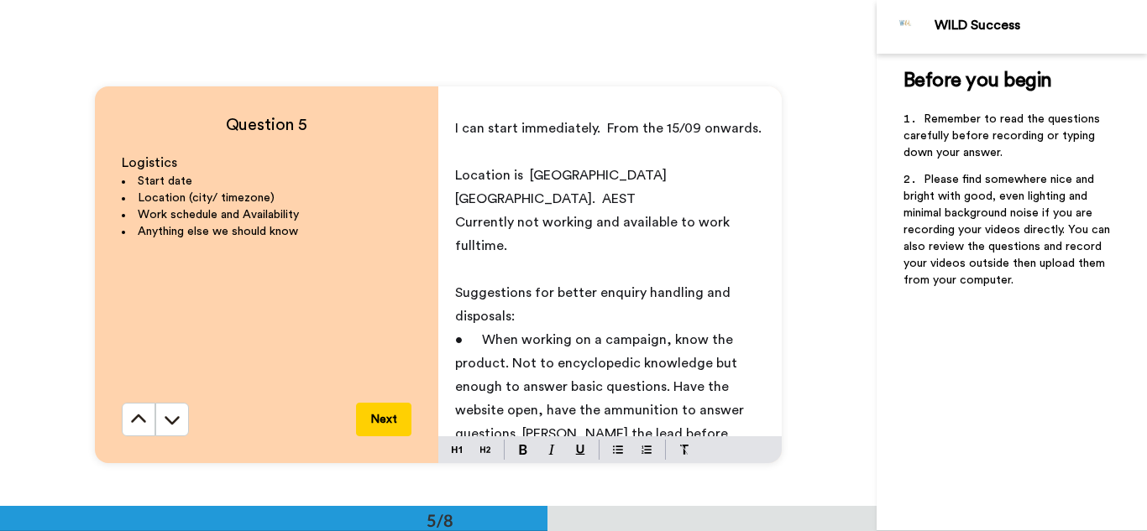
click at [526, 232] on p "Currently not working and available to work fulltime." at bounding box center [610, 234] width 310 height 47
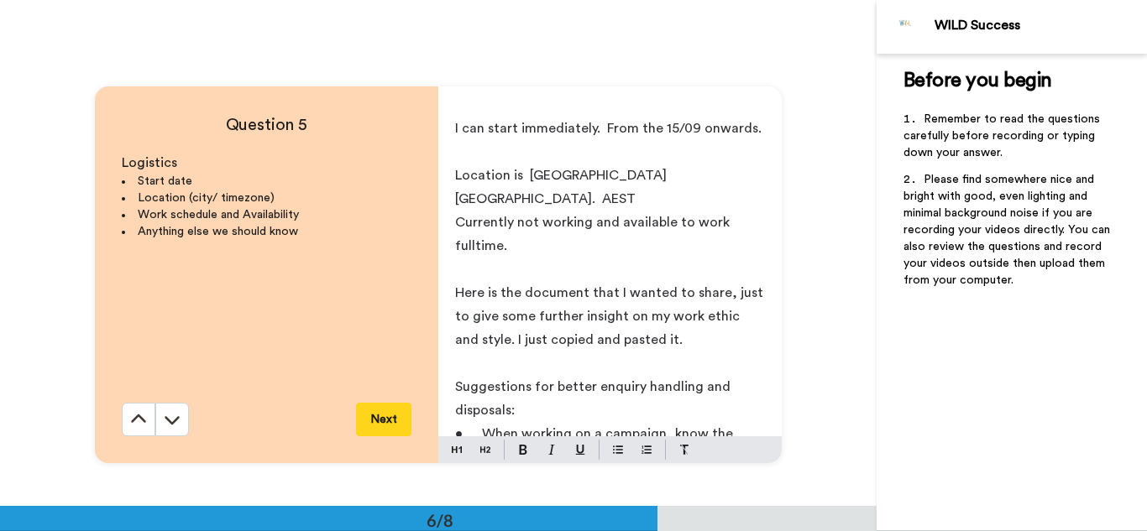
scroll to position [2309, 0]
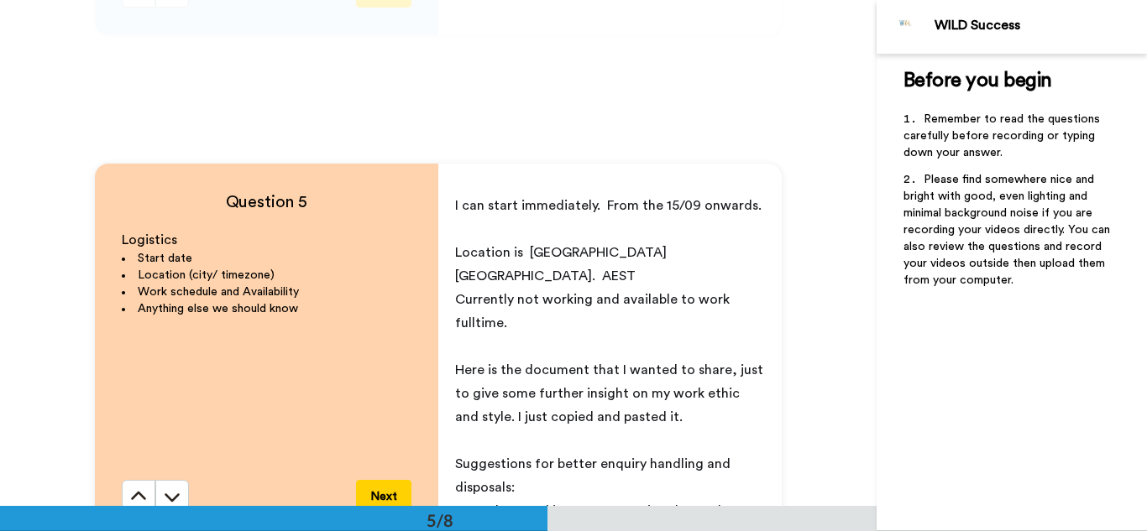
scroll to position [2232, 0]
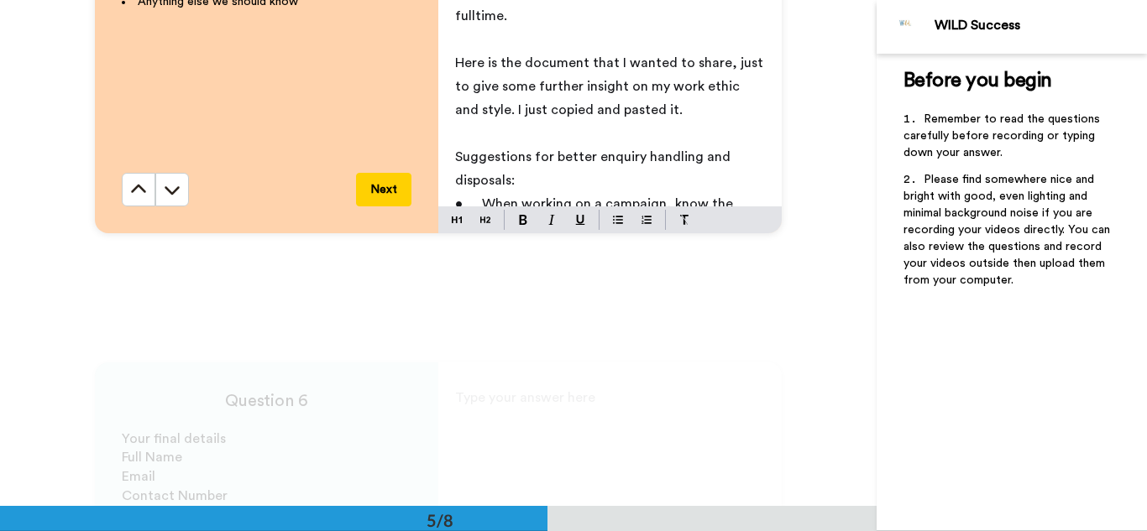
click at [382, 196] on button "Next" at bounding box center [383, 190] width 55 height 34
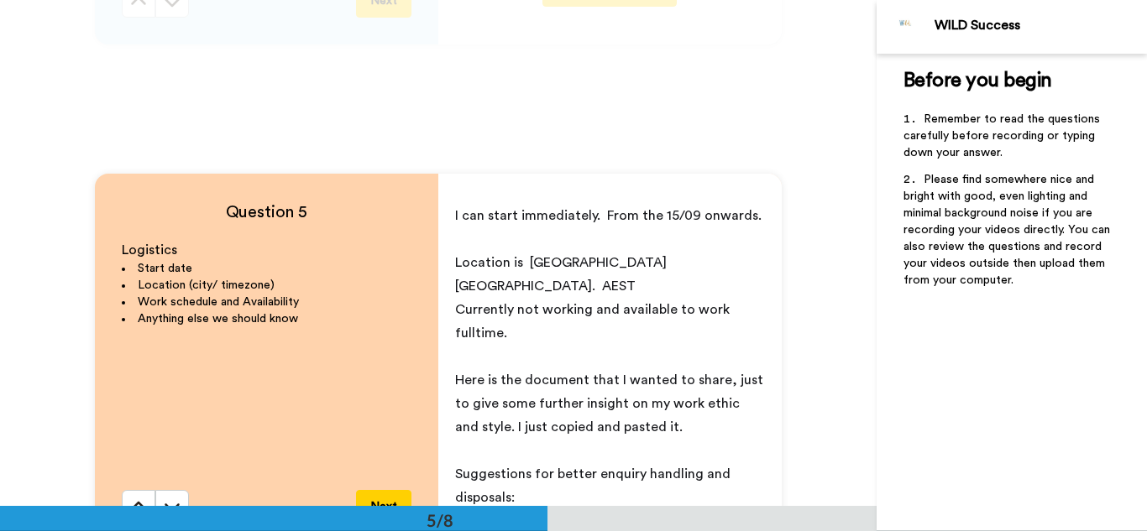
scroll to position [2222, 0]
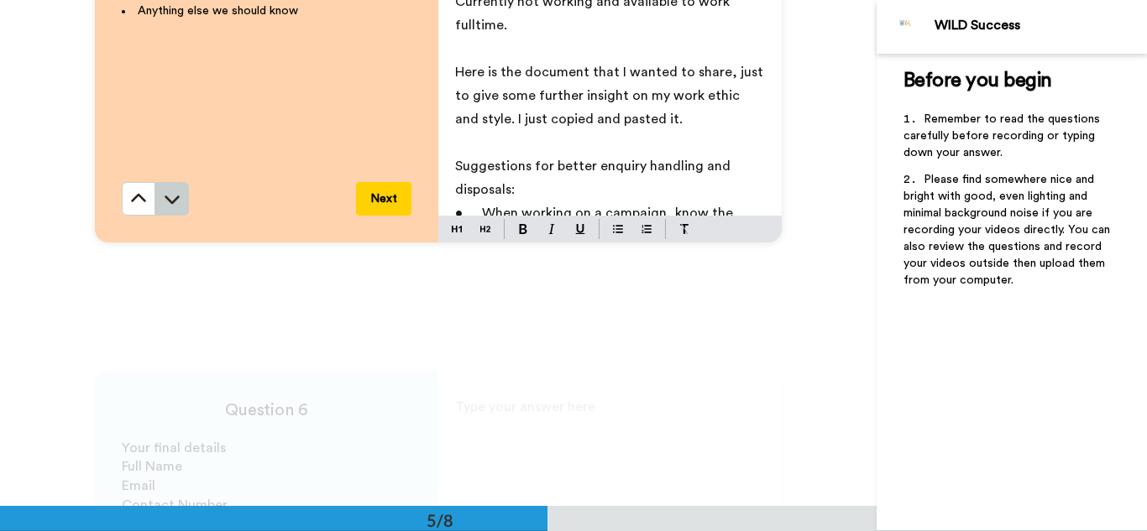
click at [170, 206] on icon at bounding box center [172, 199] width 17 height 17
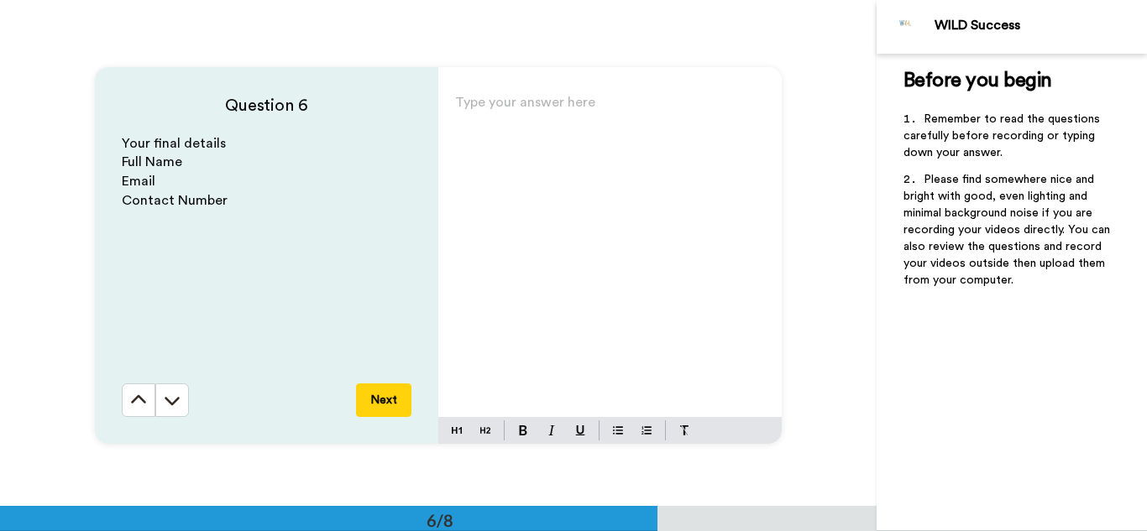
scroll to position [2530, 0]
click at [496, 93] on div "Type your answer here ﻿" at bounding box center [609, 251] width 343 height 327
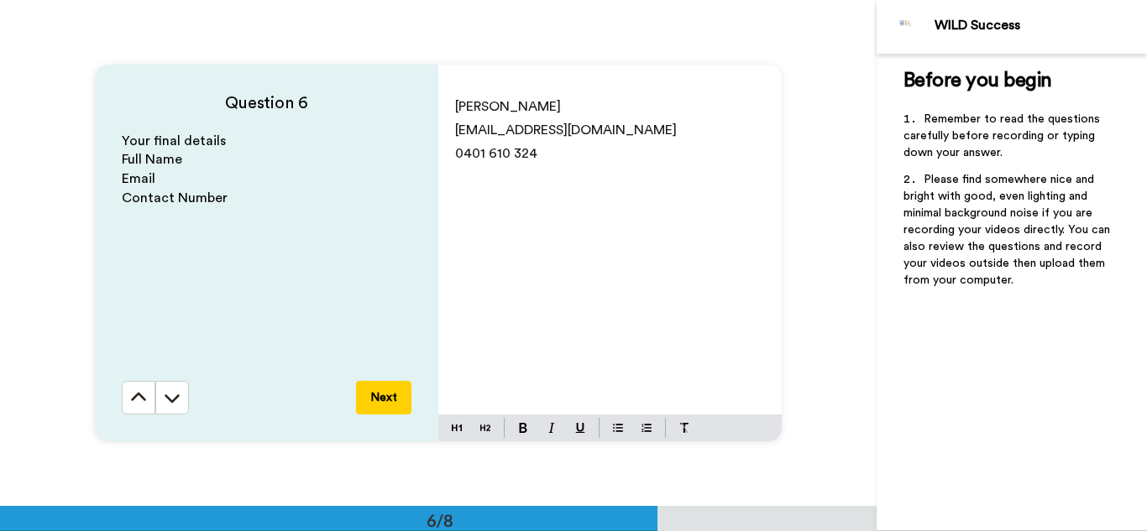
click at [385, 395] on button "Next" at bounding box center [383, 398] width 55 height 34
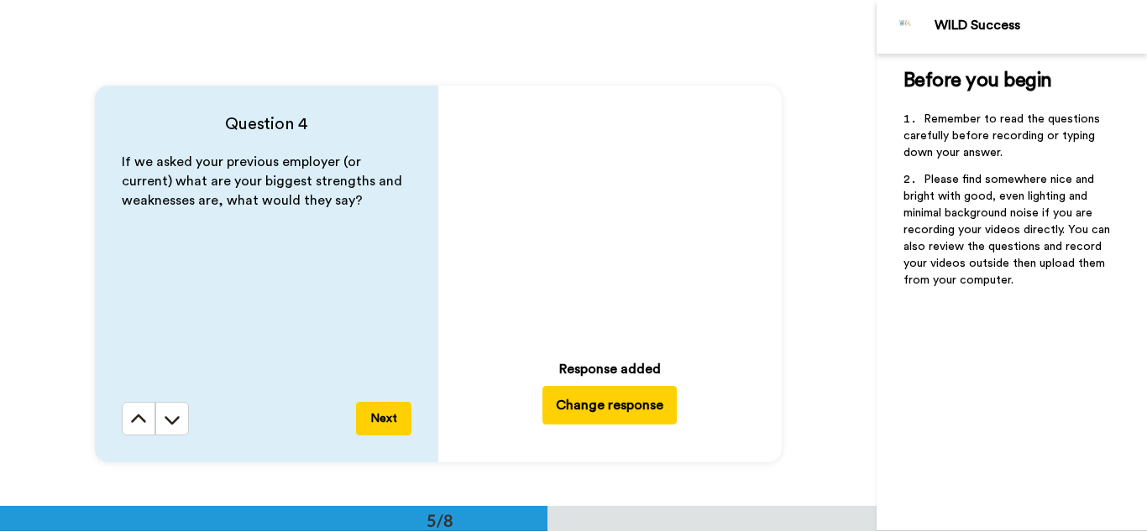
scroll to position [2112, 0]
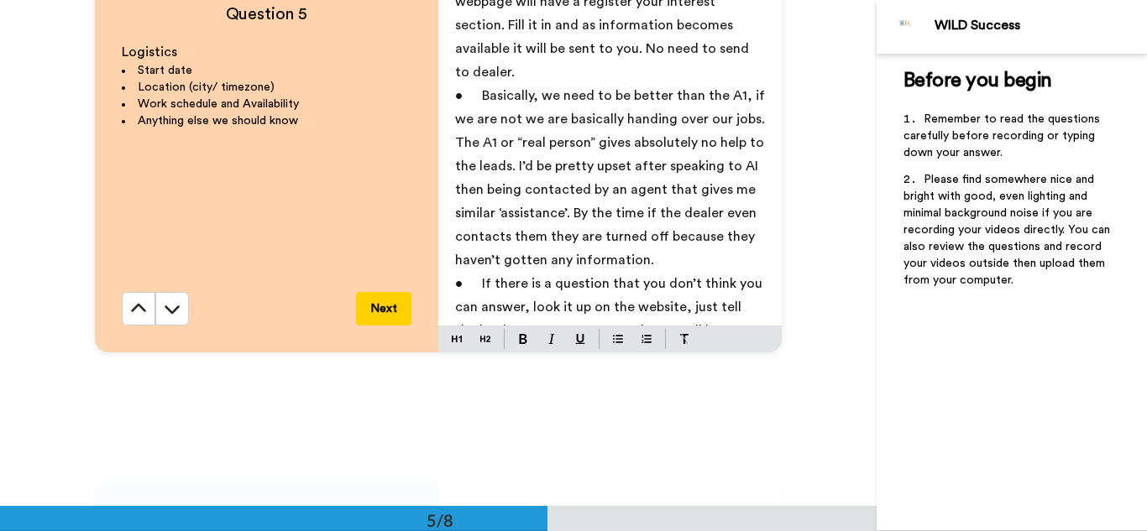
click at [582, 437] on p "﻿" at bounding box center [610, 449] width 310 height 24
click at [378, 304] on button "Next" at bounding box center [383, 309] width 55 height 34
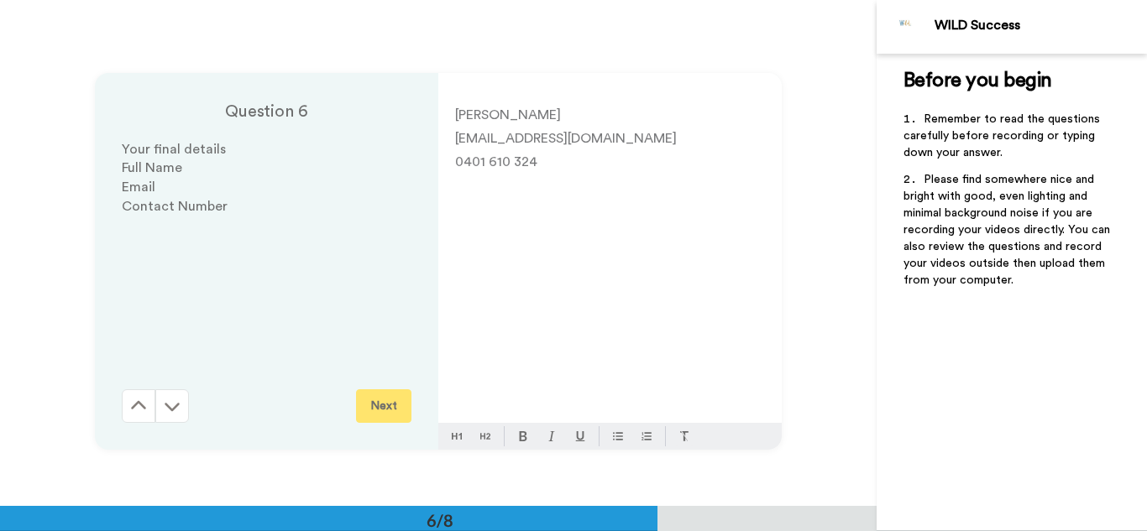
scroll to position [2530, 0]
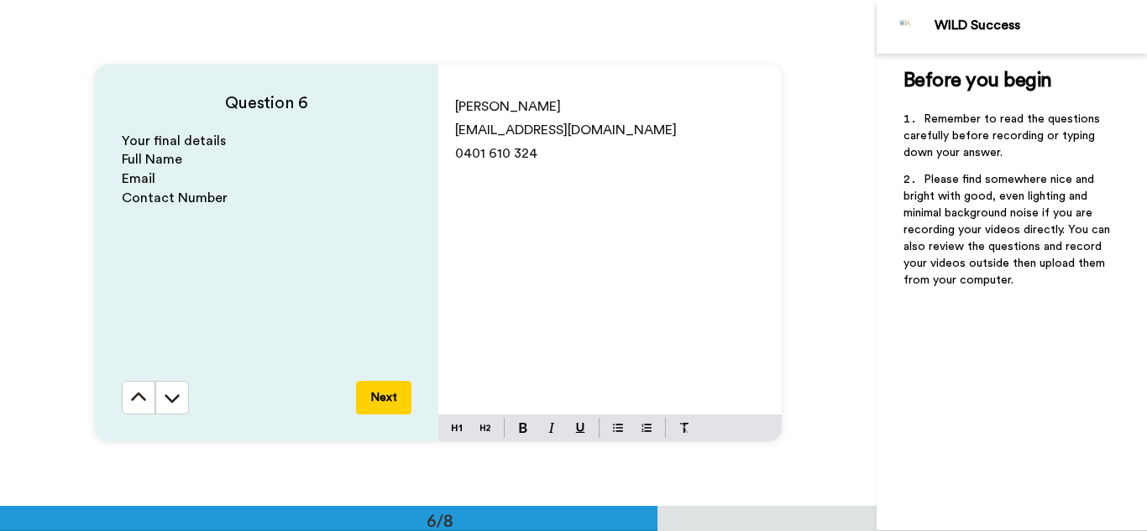
click at [391, 389] on button "Next" at bounding box center [383, 398] width 55 height 34
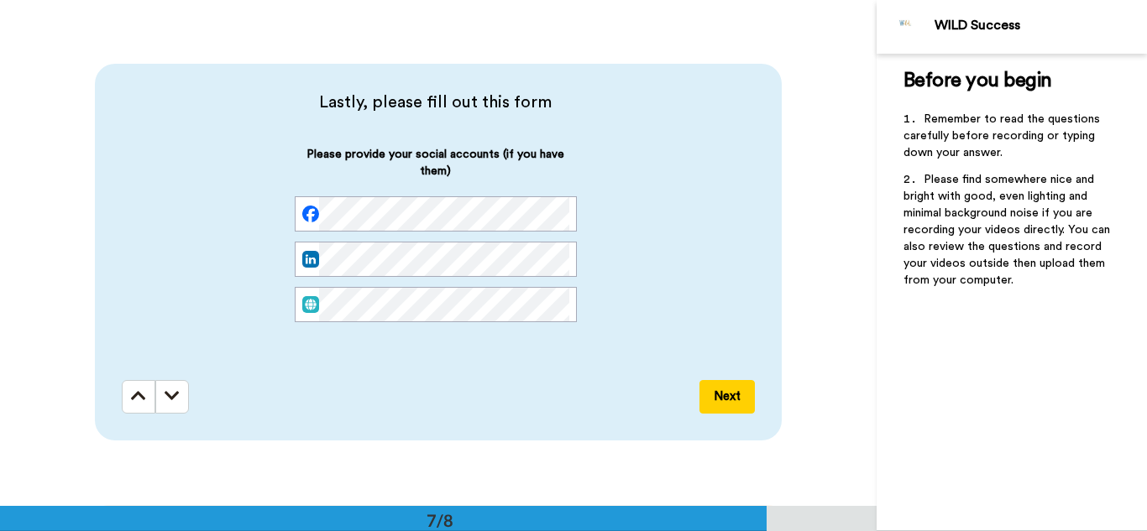
scroll to position [0, 270]
click at [724, 400] on button "Next" at bounding box center [726, 397] width 55 height 34
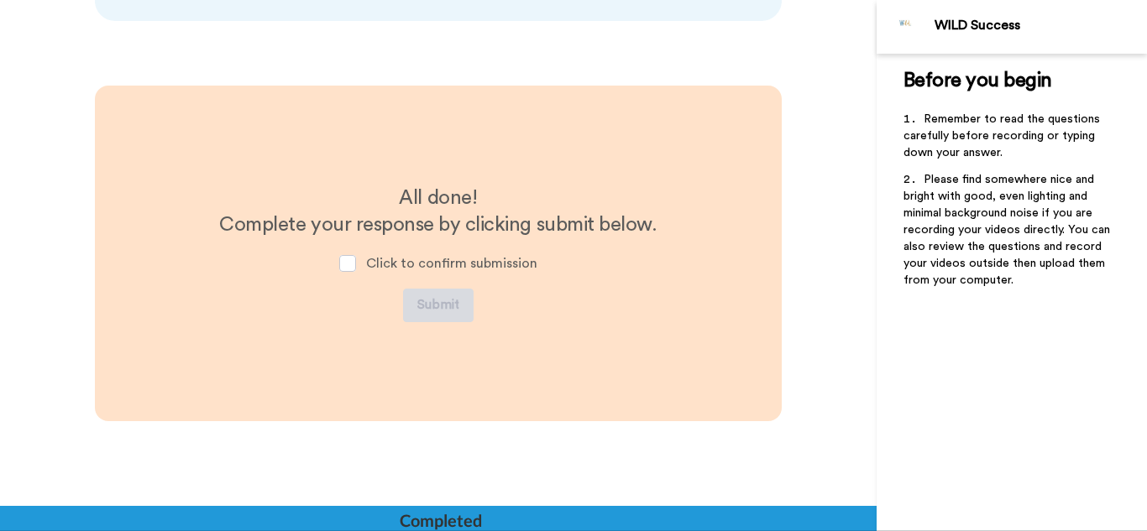
scroll to position [3457, 0]
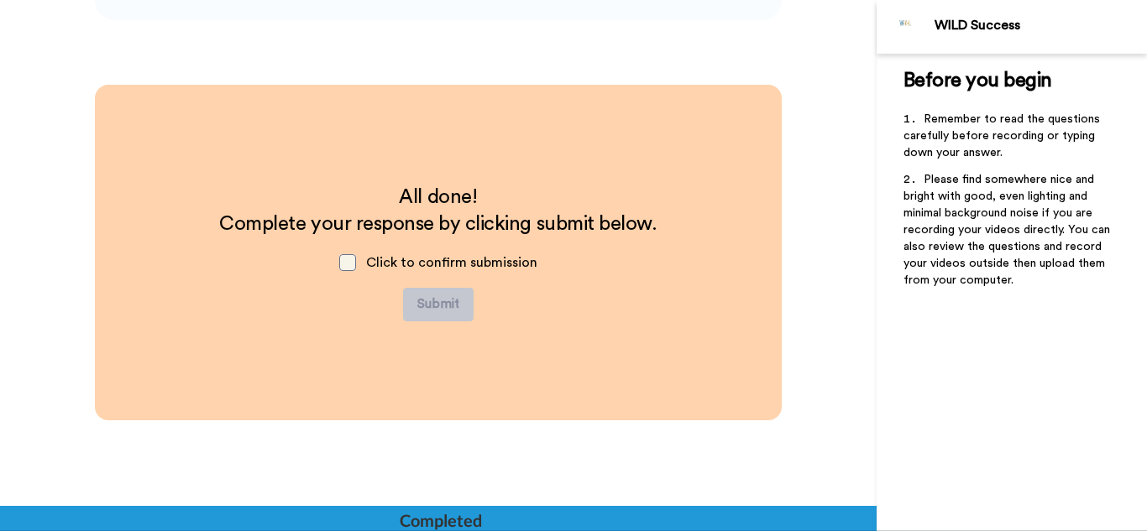
click at [348, 268] on span at bounding box center [347, 262] width 17 height 17
click at [442, 307] on button "Submit" at bounding box center [438, 305] width 71 height 34
